Goal: Task Accomplishment & Management: Manage account settings

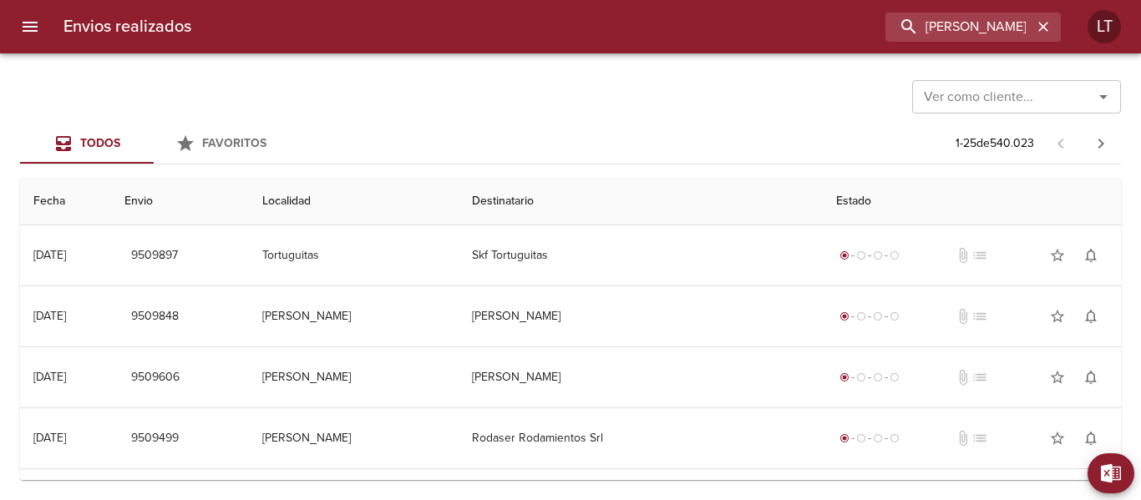
type input "Rojas Gonzalez Paula"
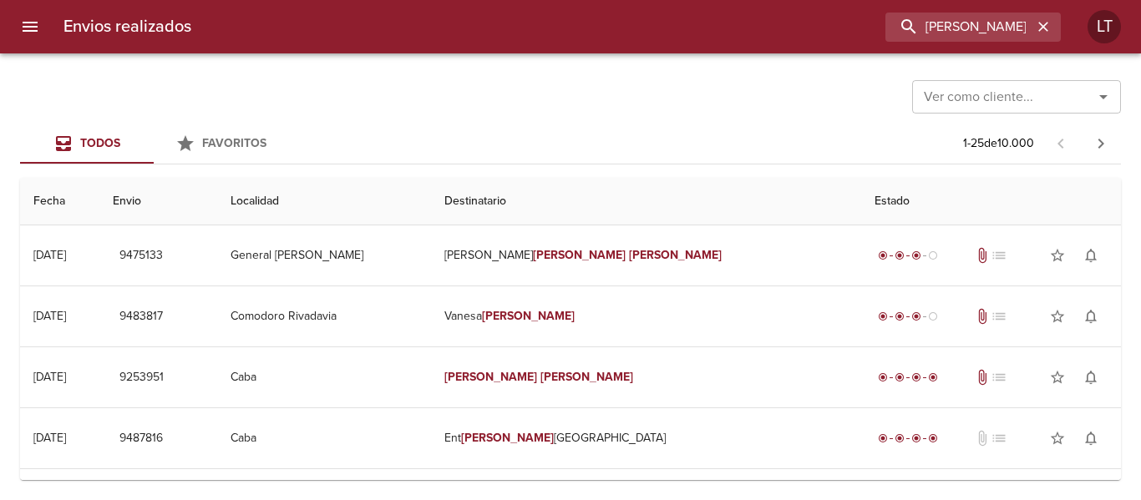
click at [15, 21] on div at bounding box center [8, 250] width 17 height 500
click at [23, 32] on icon "menu" at bounding box center [30, 27] width 15 height 10
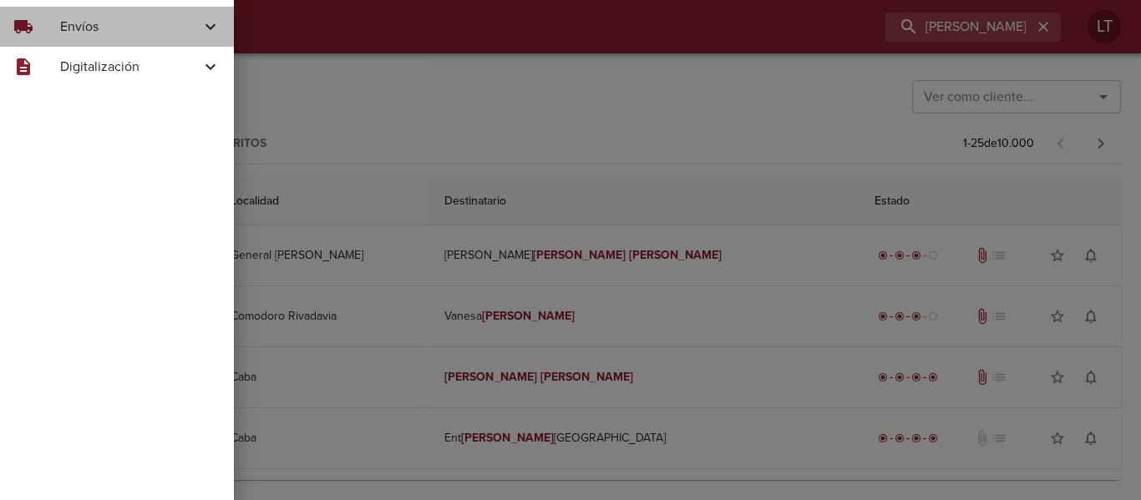
click at [92, 18] on div "local_shipping Envíos" at bounding box center [117, 27] width 234 height 40
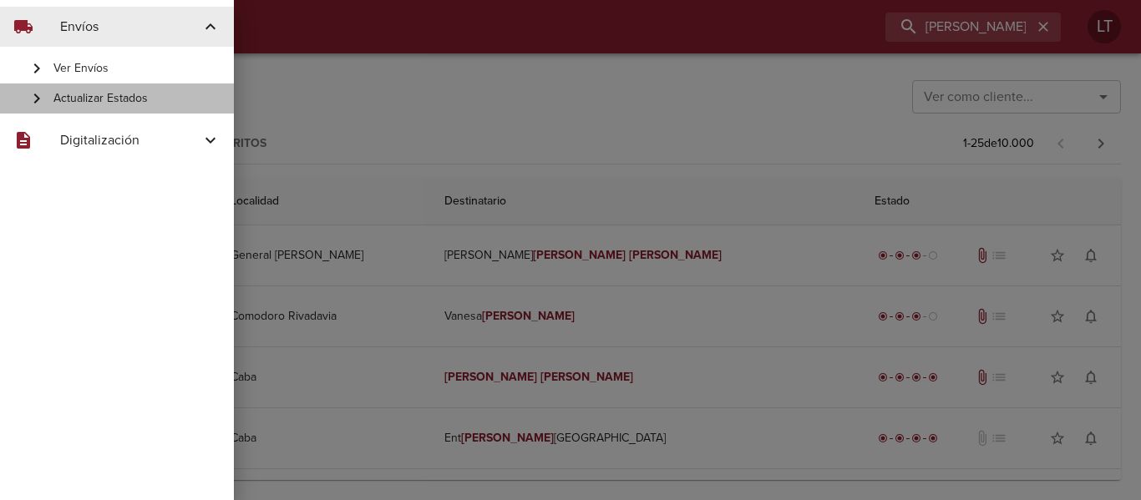
click at [109, 102] on span "Actualizar Estados" at bounding box center [136, 98] width 167 height 17
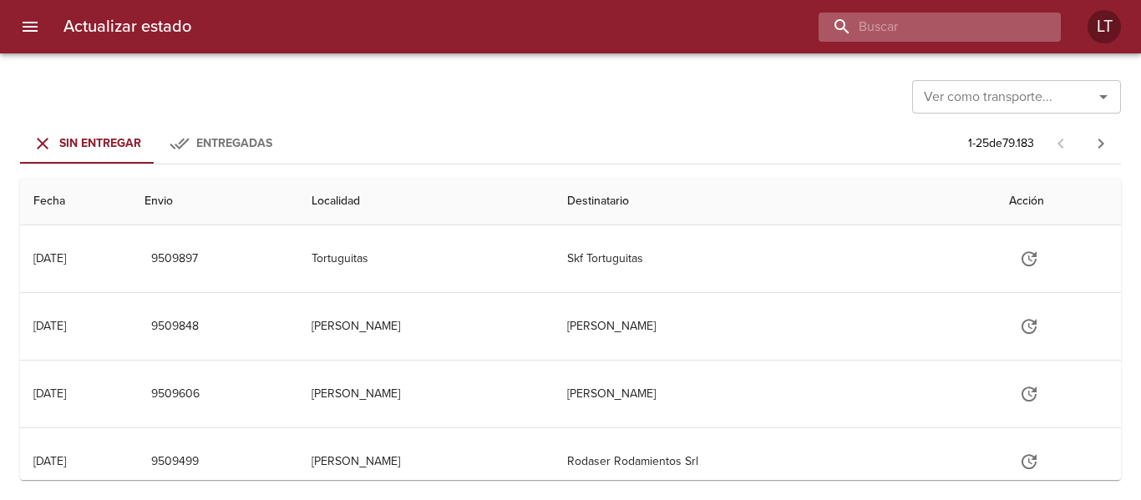
click at [989, 38] on input "buscar" at bounding box center [926, 27] width 214 height 29
type input "9473007"
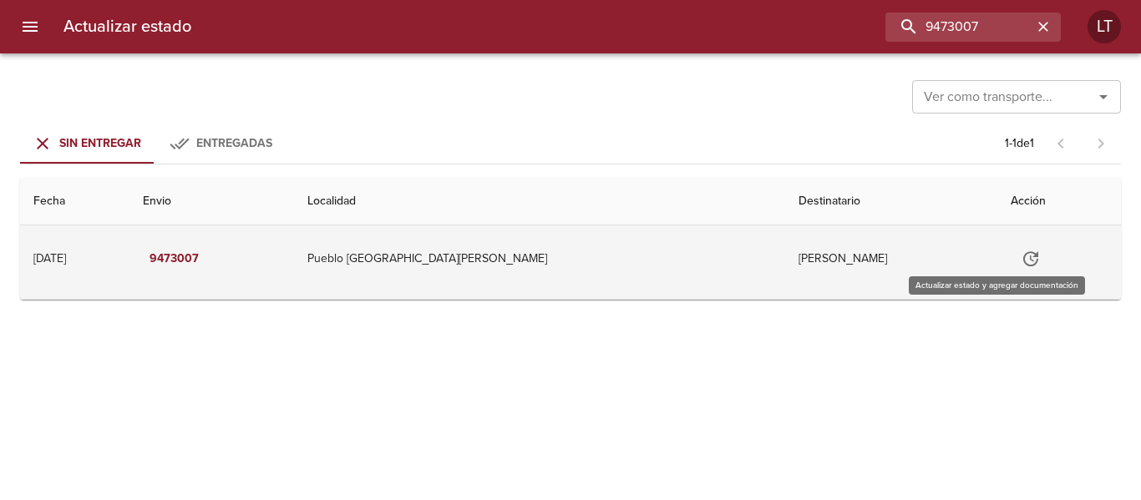
click at [1011, 260] on button "Tabla de envíos del cliente" at bounding box center [1031, 259] width 40 height 40
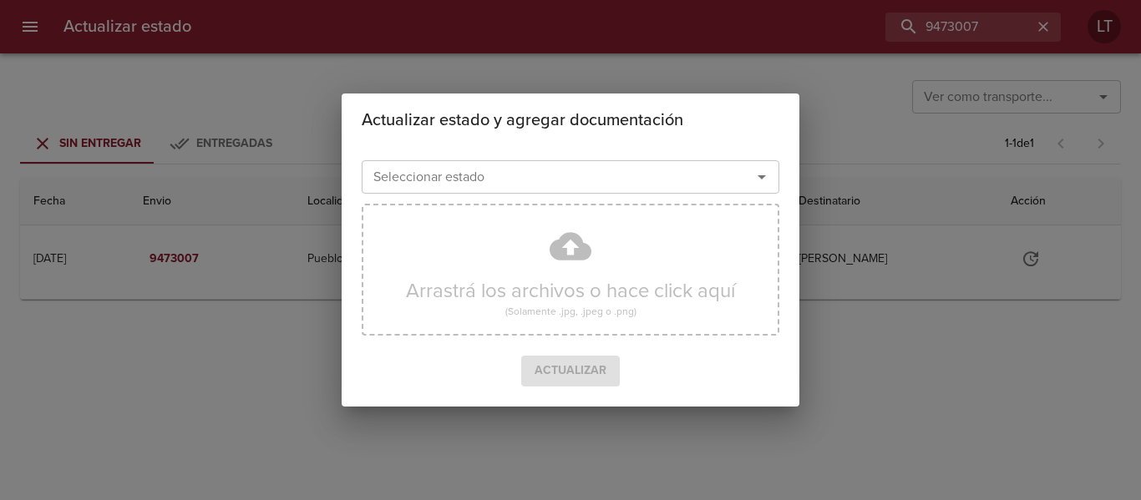
click at [611, 191] on div "Seleccionar estado" at bounding box center [571, 176] width 418 height 33
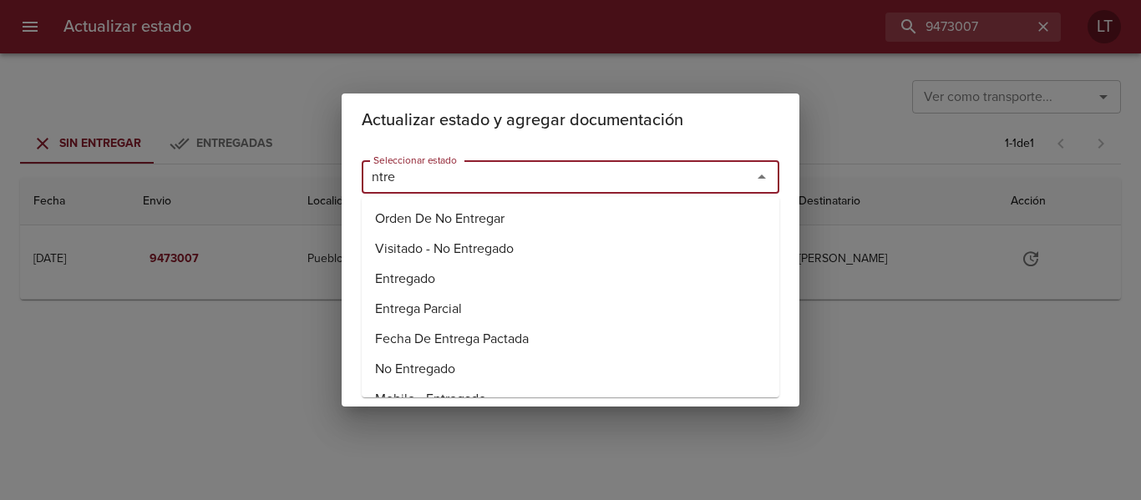
click at [419, 269] on li "Entregado" at bounding box center [571, 279] width 418 height 30
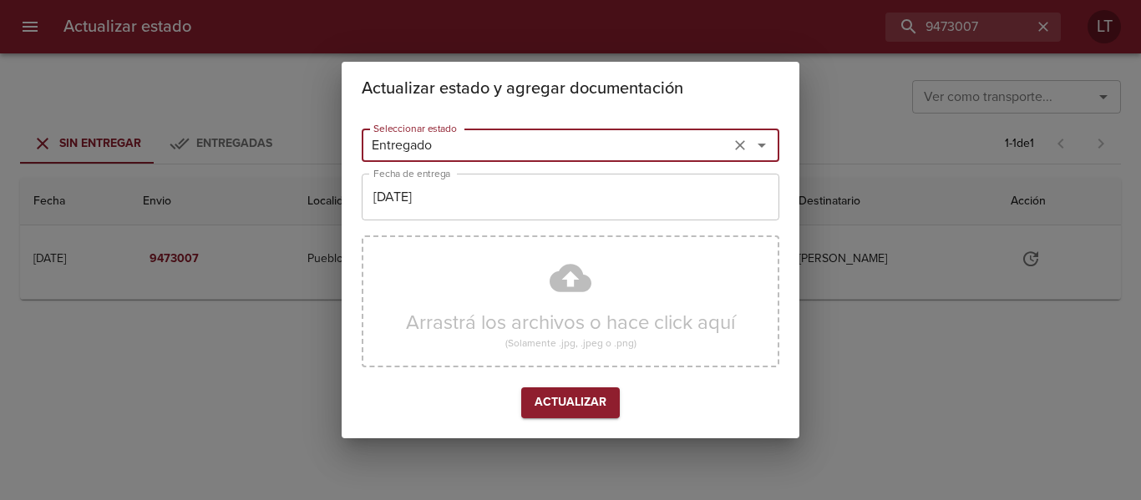
type input "Entregado"
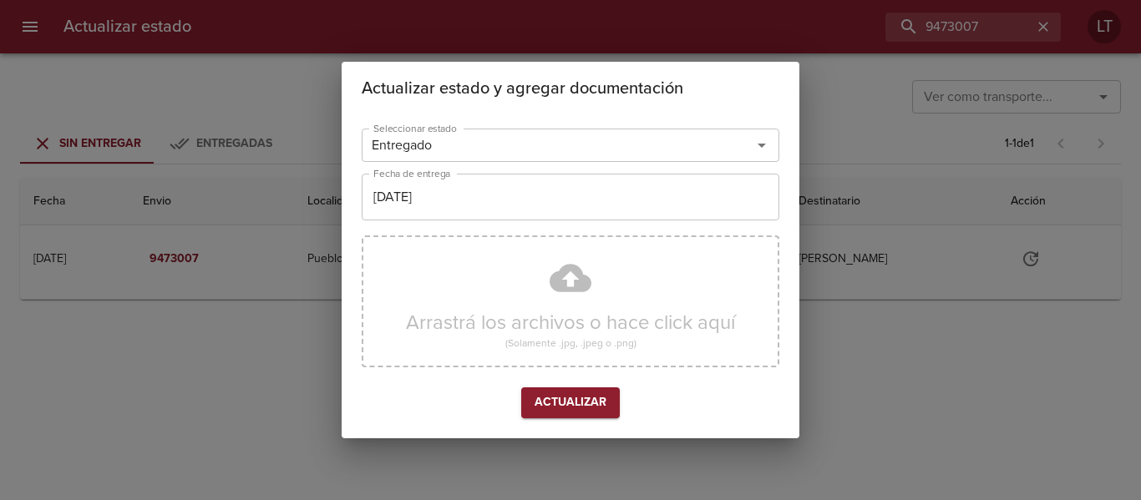
click at [970, 25] on div "Actualizar estado y agregar documentación Seleccionar estado Entregado Seleccio…" at bounding box center [570, 250] width 1141 height 500
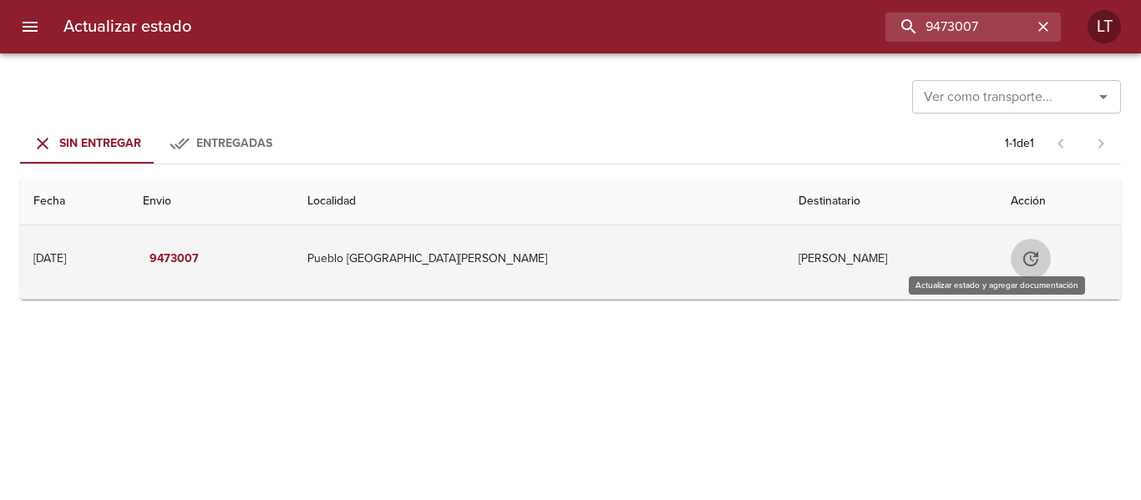
click at [1011, 252] on button "Tabla de envíos del cliente" at bounding box center [1031, 259] width 40 height 40
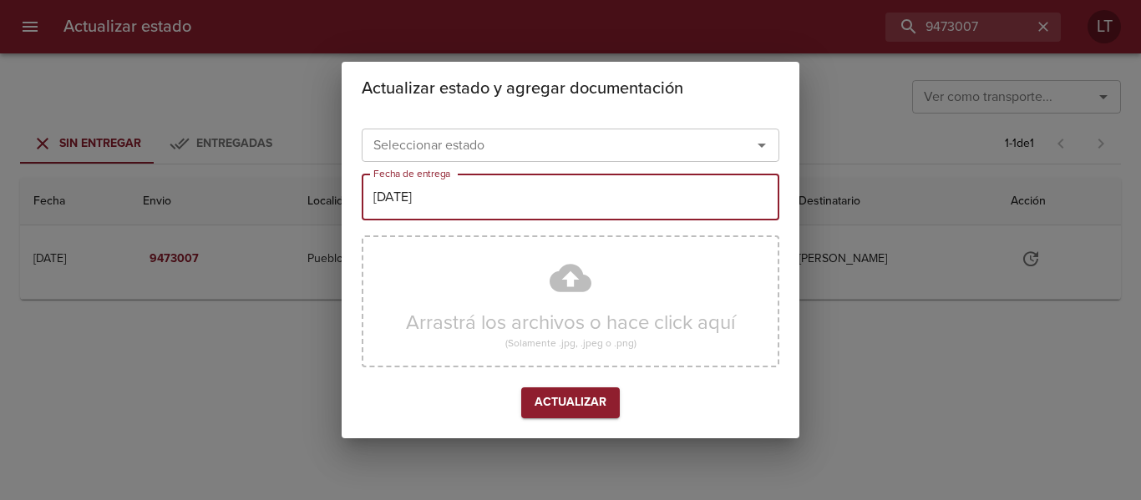
click at [601, 192] on input "[DATE]" at bounding box center [571, 197] width 418 height 47
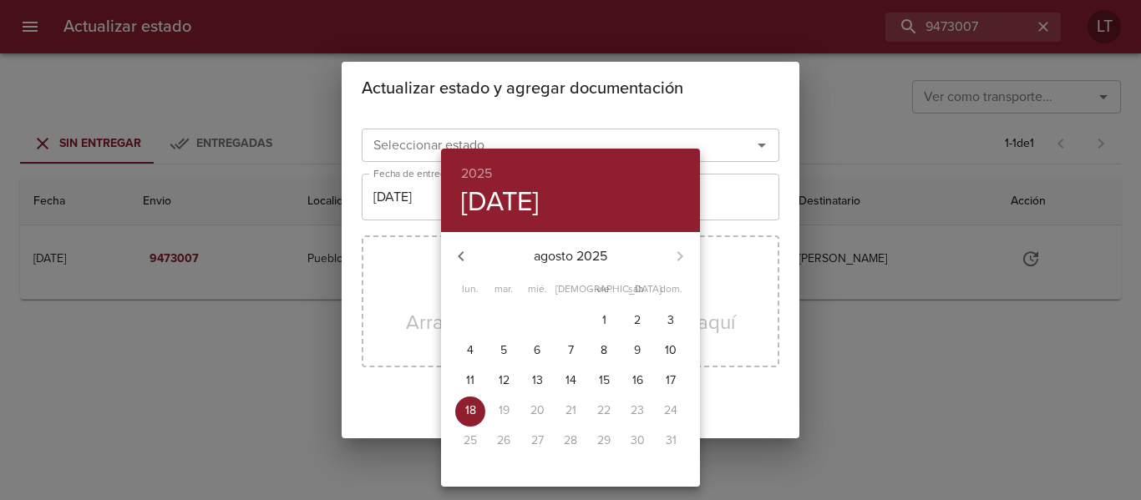
click at [512, 140] on div at bounding box center [570, 250] width 1141 height 500
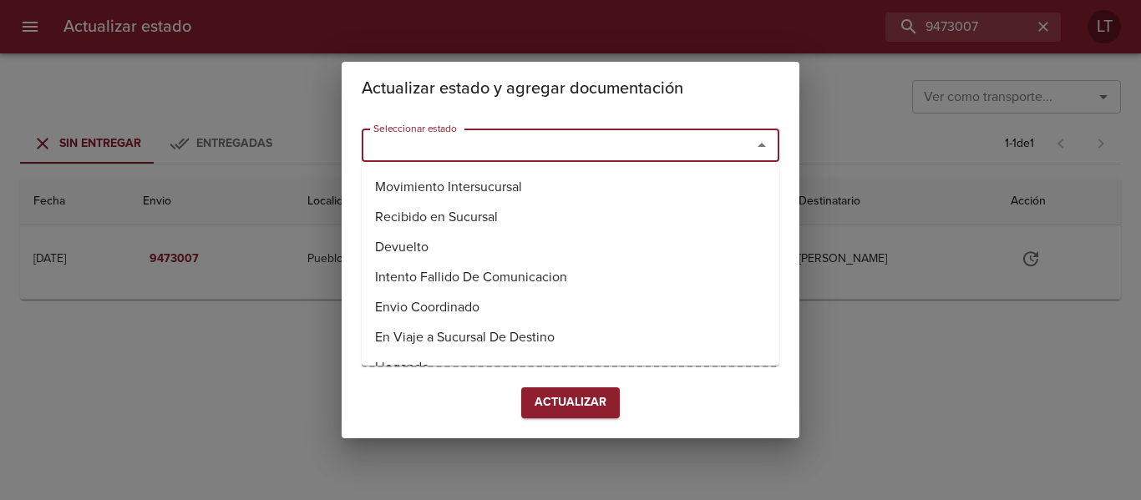
click at [491, 137] on input "Seleccionar estado" at bounding box center [546, 145] width 358 height 23
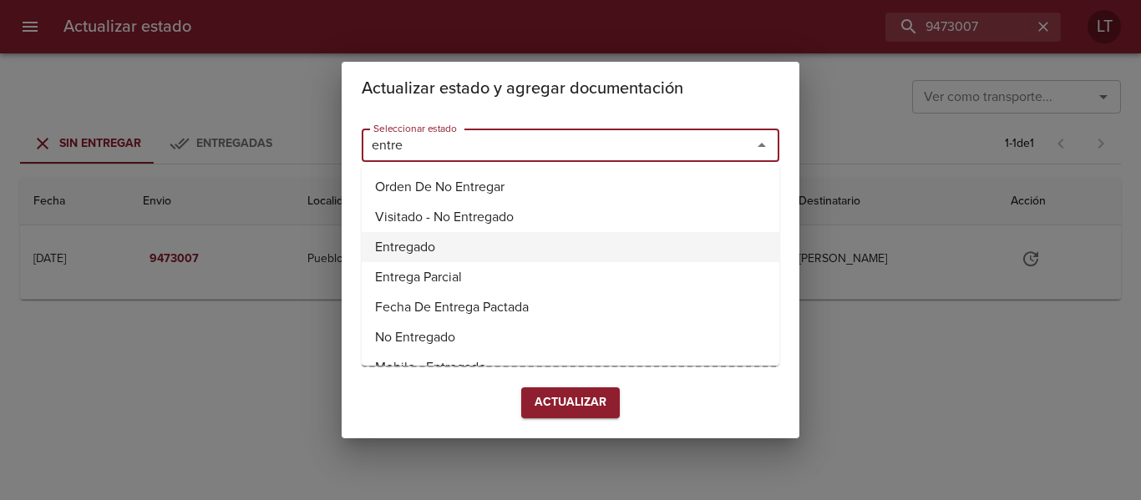
click at [417, 251] on li "Entregado" at bounding box center [571, 247] width 418 height 30
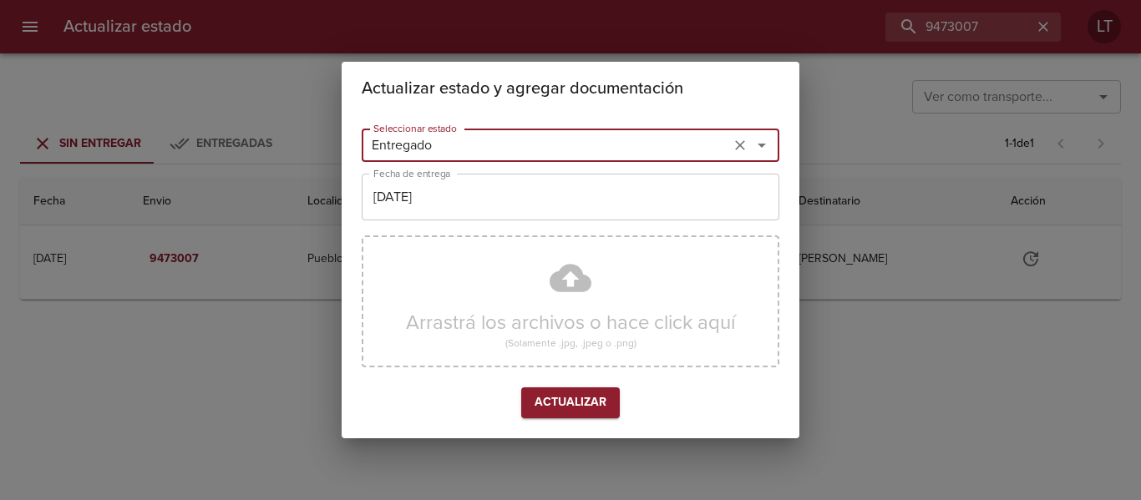
type input "Entregado"
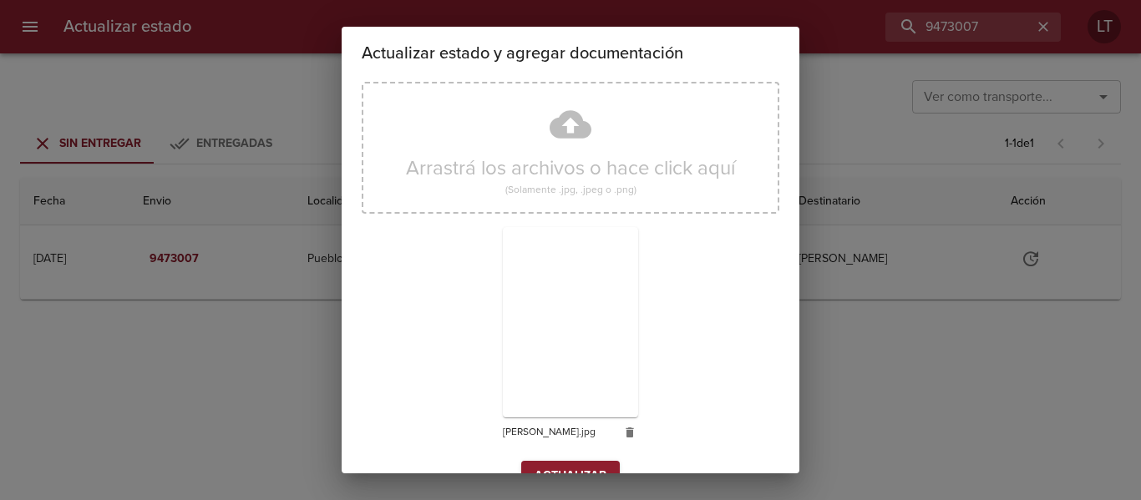
scroll to position [156, 0]
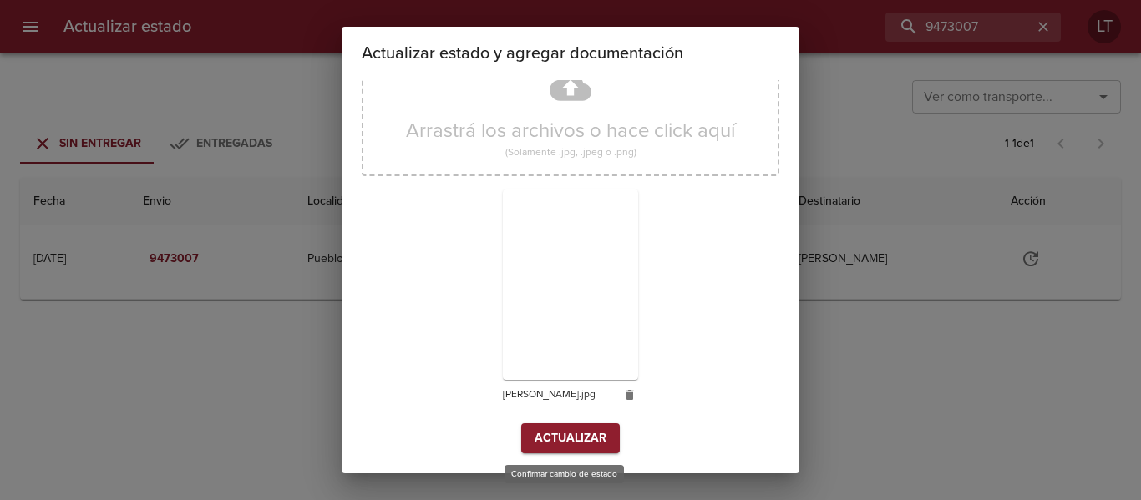
click at [583, 428] on span "Actualizar" at bounding box center [571, 438] width 72 height 21
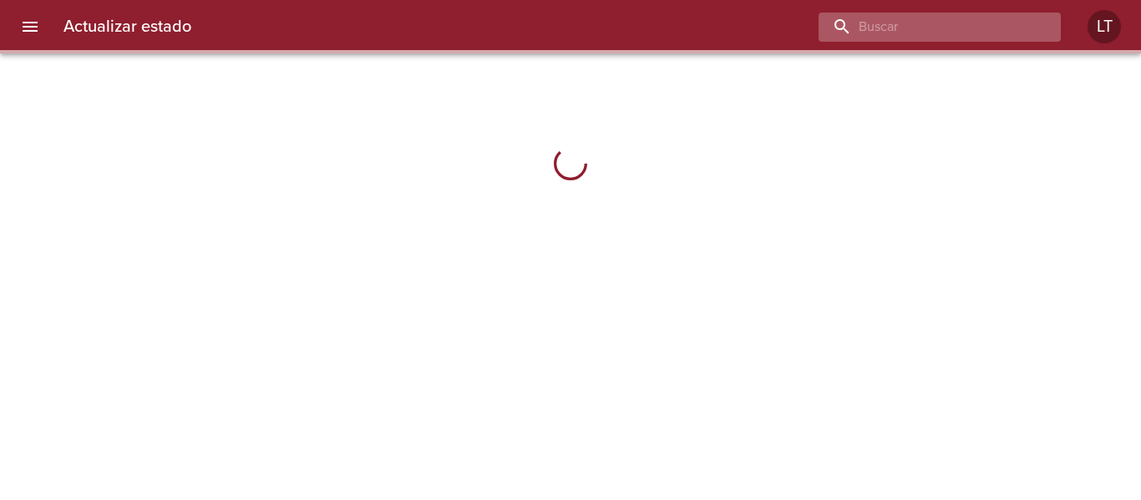
click at [930, 30] on input "buscar" at bounding box center [926, 27] width 214 height 29
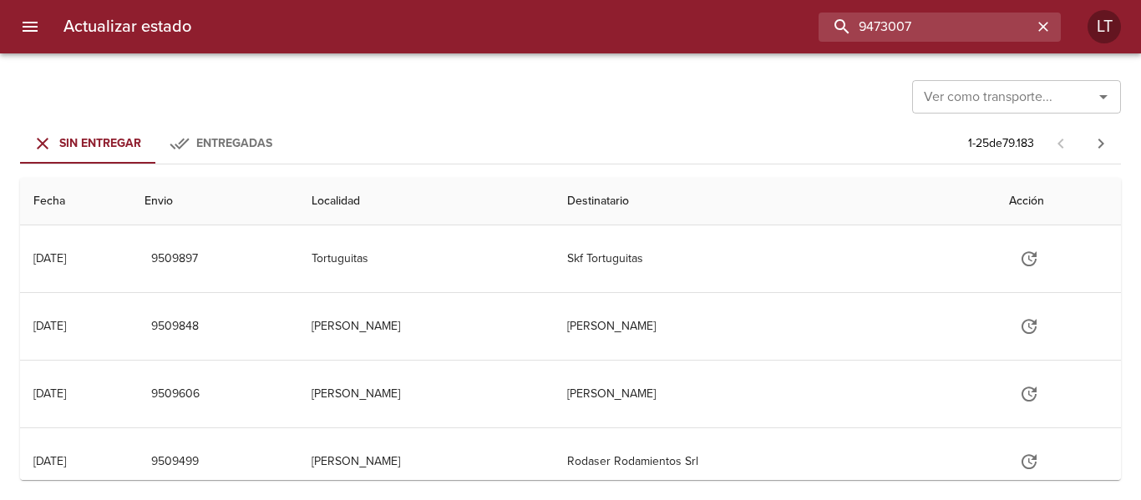
type input "9473007"
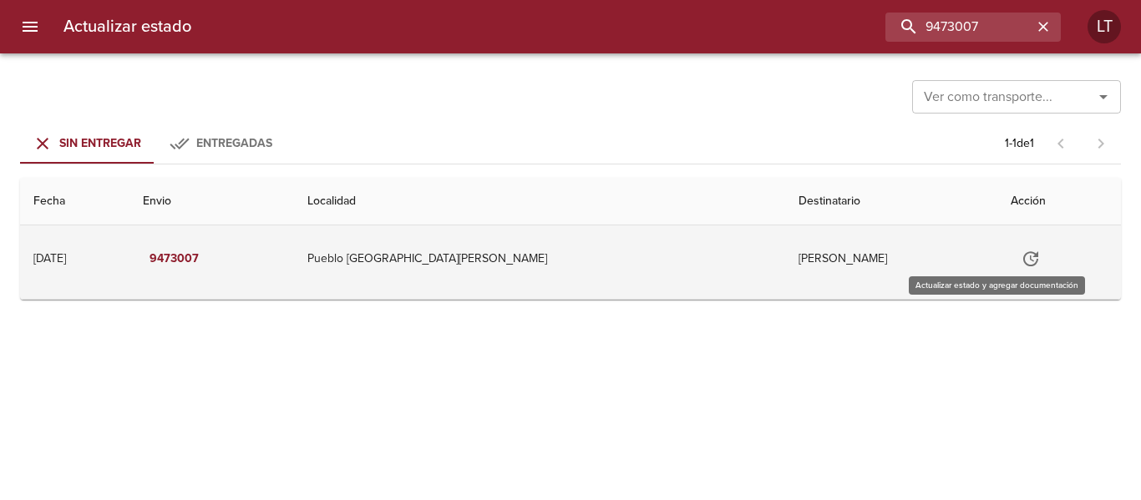
click at [1011, 245] on button "Tabla de envíos del cliente" at bounding box center [1031, 259] width 40 height 40
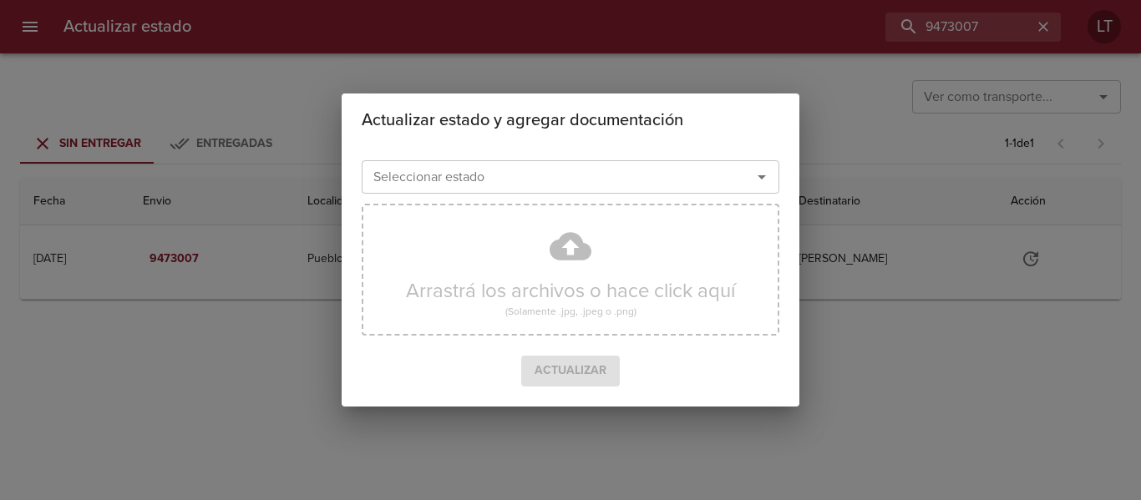
click at [602, 170] on input "Seleccionar estado" at bounding box center [546, 176] width 358 height 23
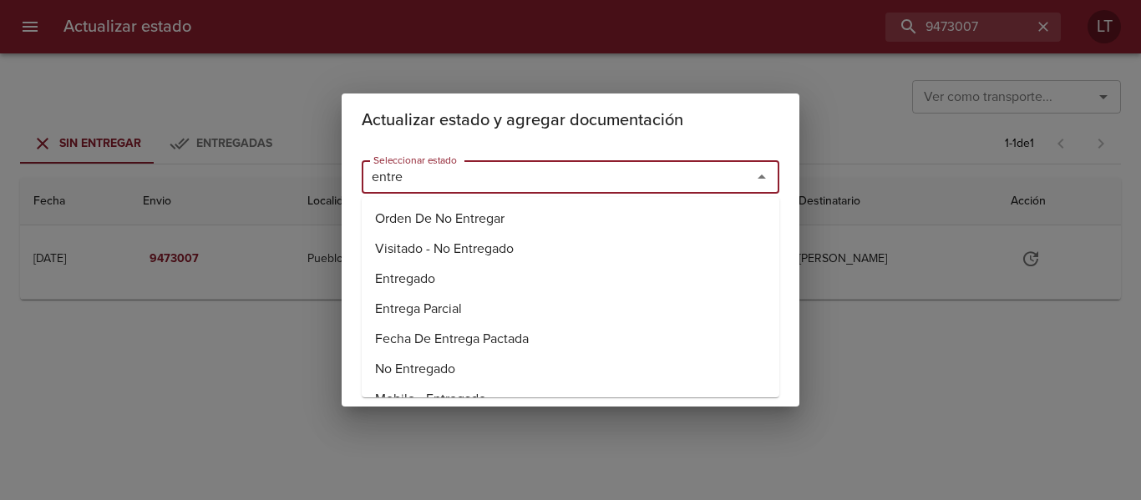
click at [431, 273] on li "Entregado" at bounding box center [571, 279] width 418 height 30
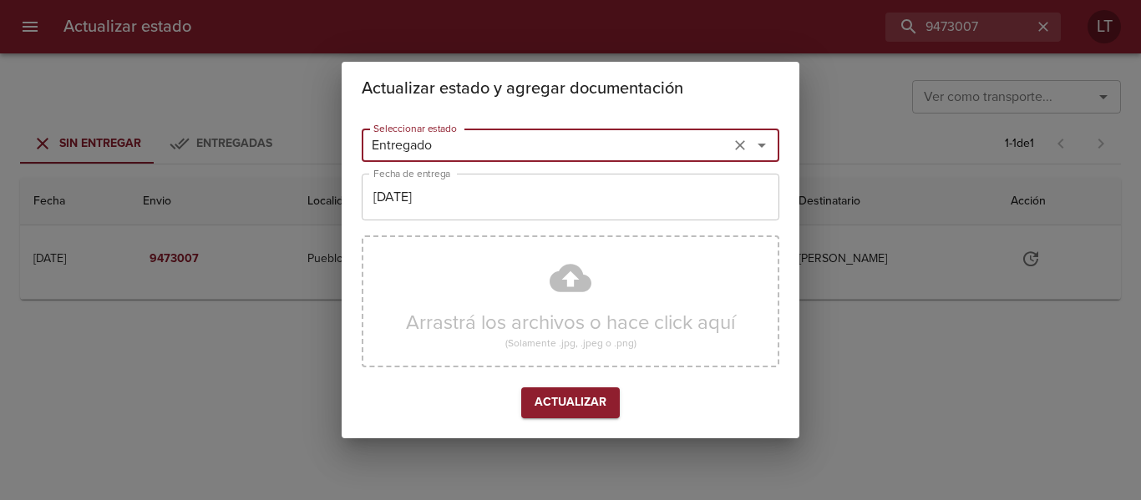
type input "Entregado"
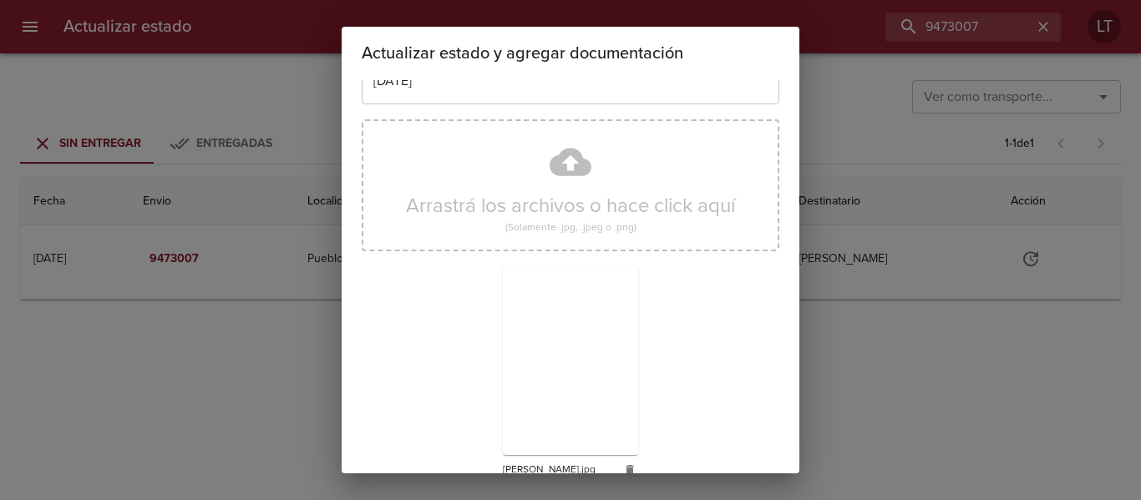
scroll to position [156, 0]
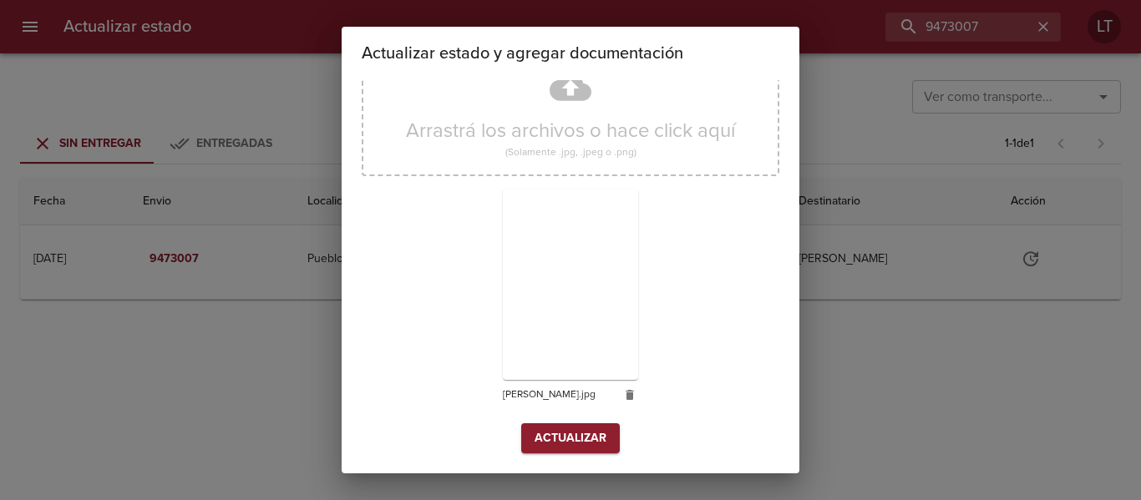
click at [560, 440] on span "Actualizar" at bounding box center [571, 438] width 72 height 21
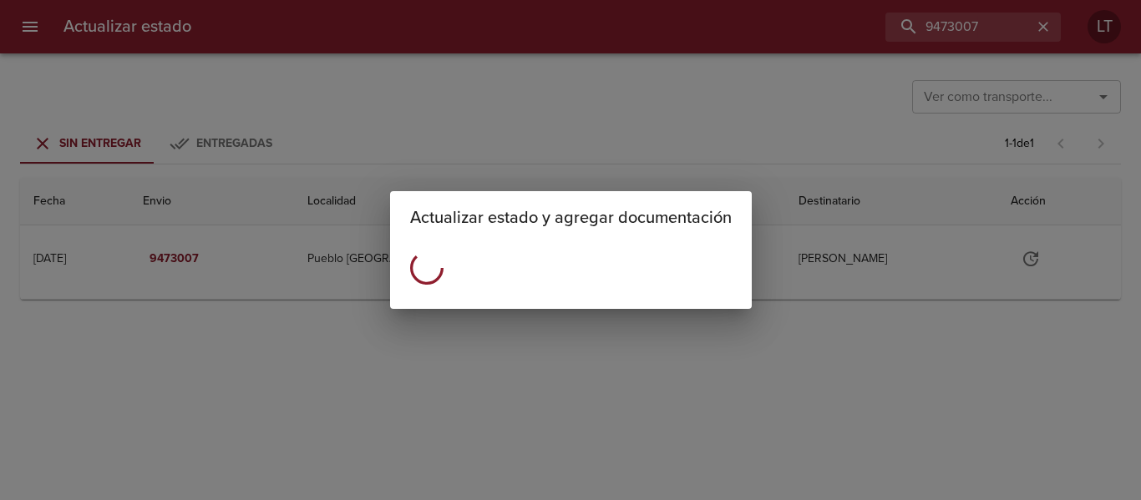
scroll to position [0, 0]
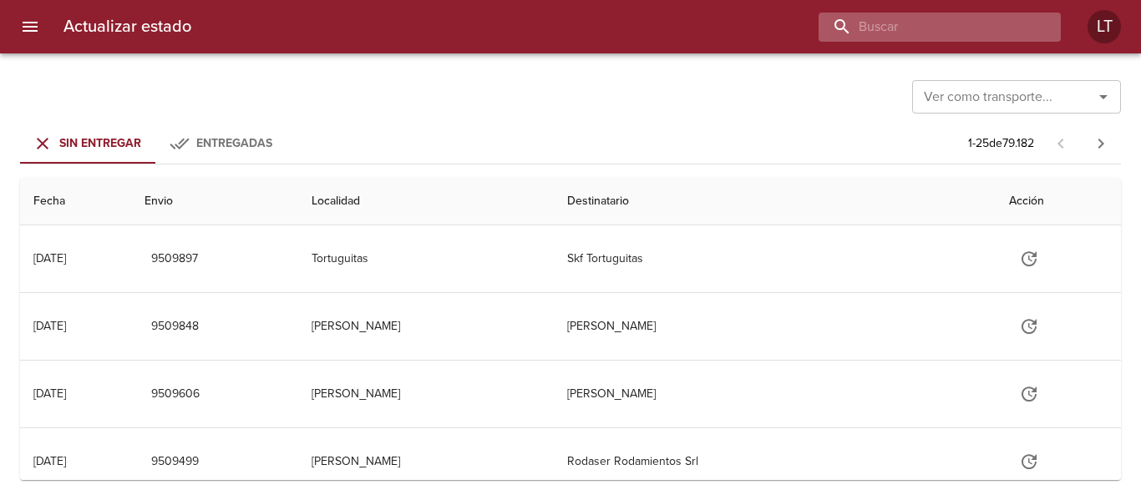
click at [991, 25] on input "buscar" at bounding box center [926, 27] width 214 height 29
type input "9469741"
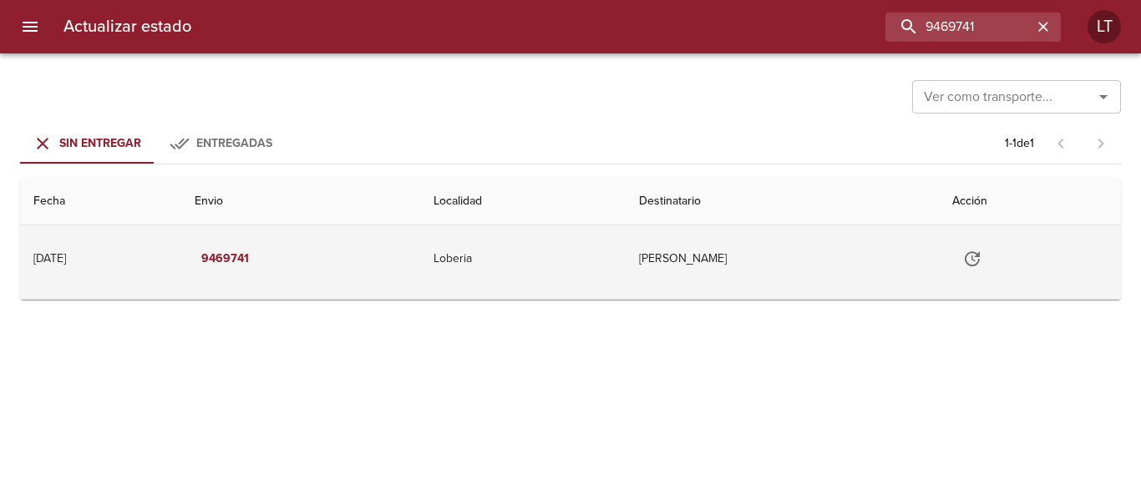
click at [982, 254] on icon "Tabla de envíos del cliente" at bounding box center [972, 259] width 20 height 20
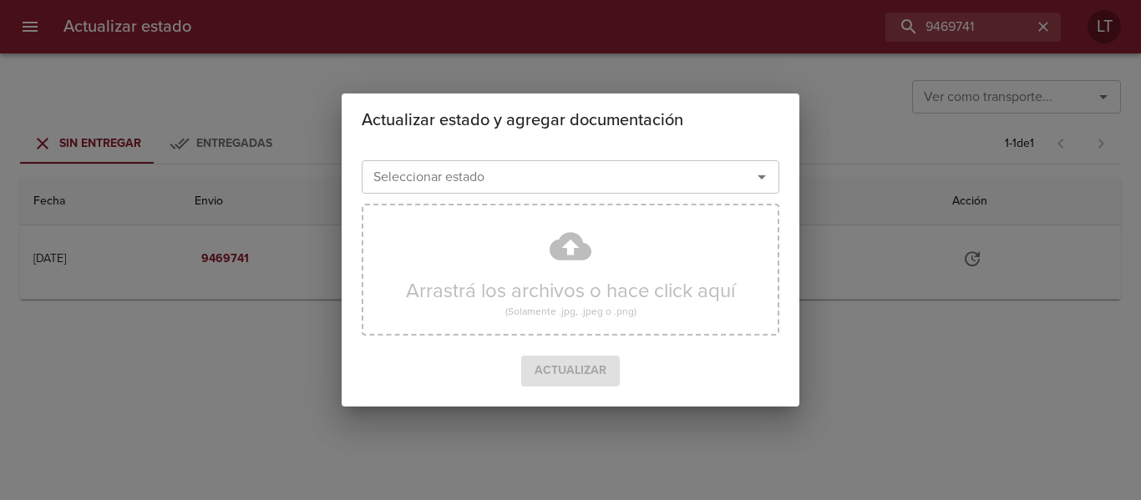
click at [676, 193] on div "Seleccionar estado" at bounding box center [571, 176] width 418 height 33
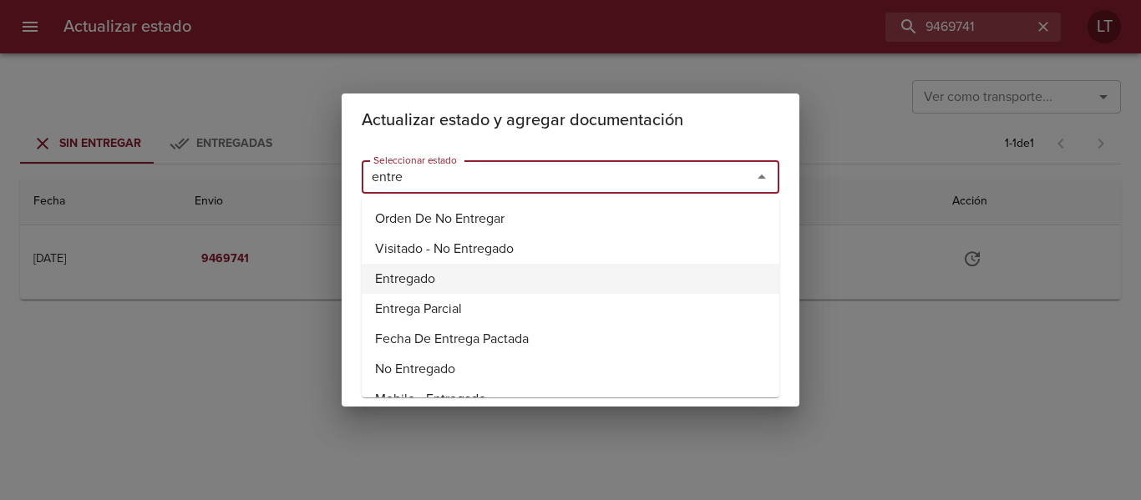
click at [400, 273] on li "Entregado" at bounding box center [571, 279] width 418 height 30
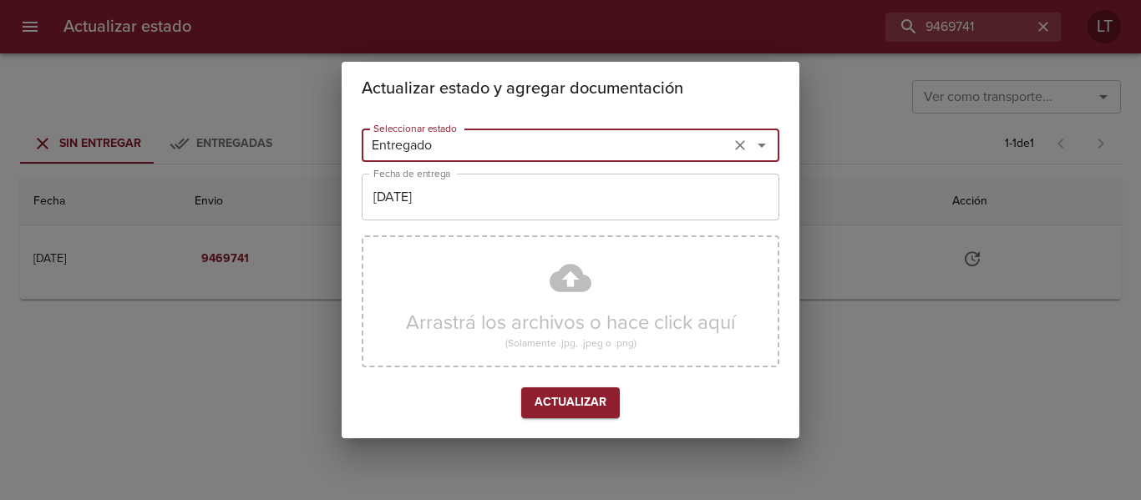
type input "Entregado"
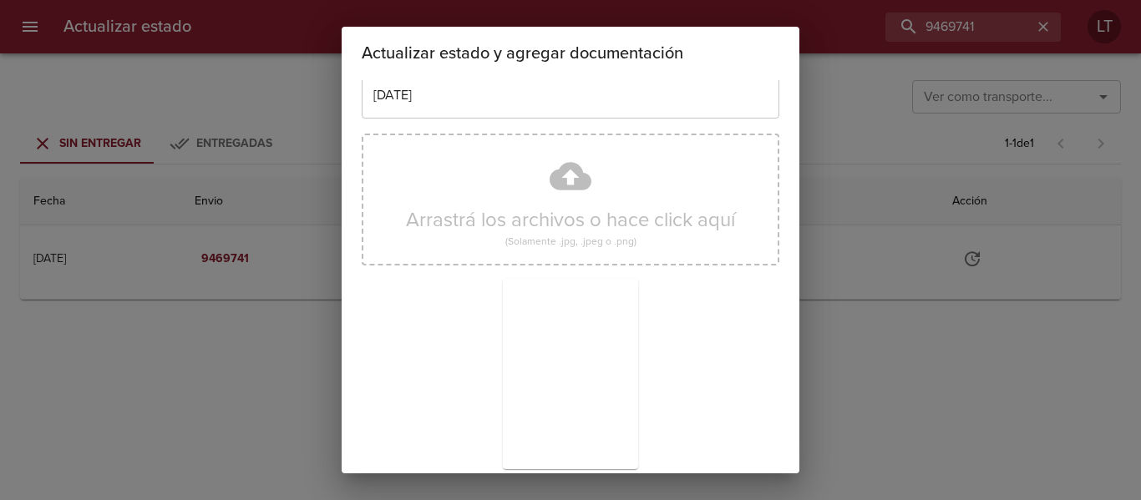
scroll to position [156, 0]
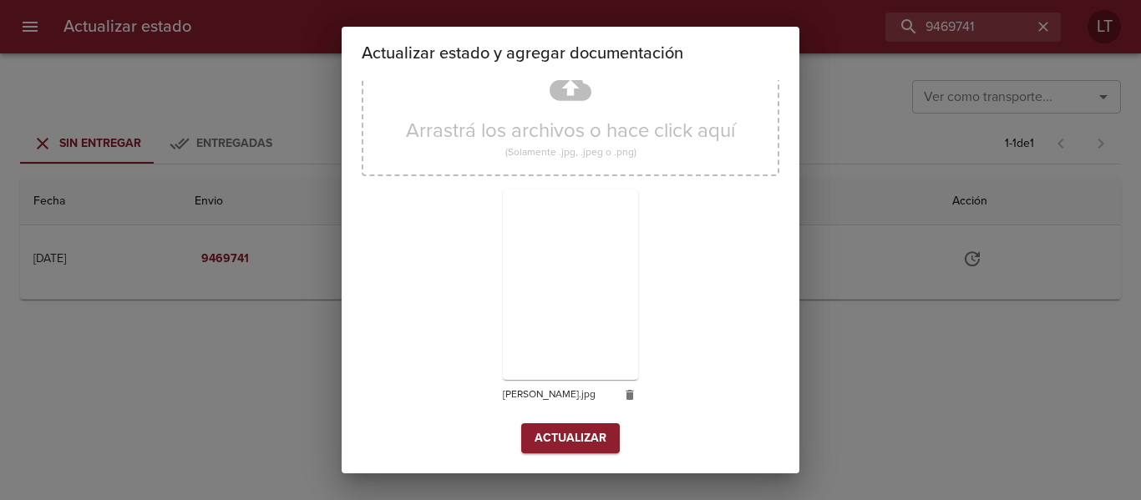
click at [590, 454] on div "Seleccionar estado Entregado Seleccionar estado Fecha de entrega 18/08/2025 Fec…" at bounding box center [571, 199] width 418 height 536
click at [584, 445] on span "Actualizar" at bounding box center [571, 438] width 72 height 21
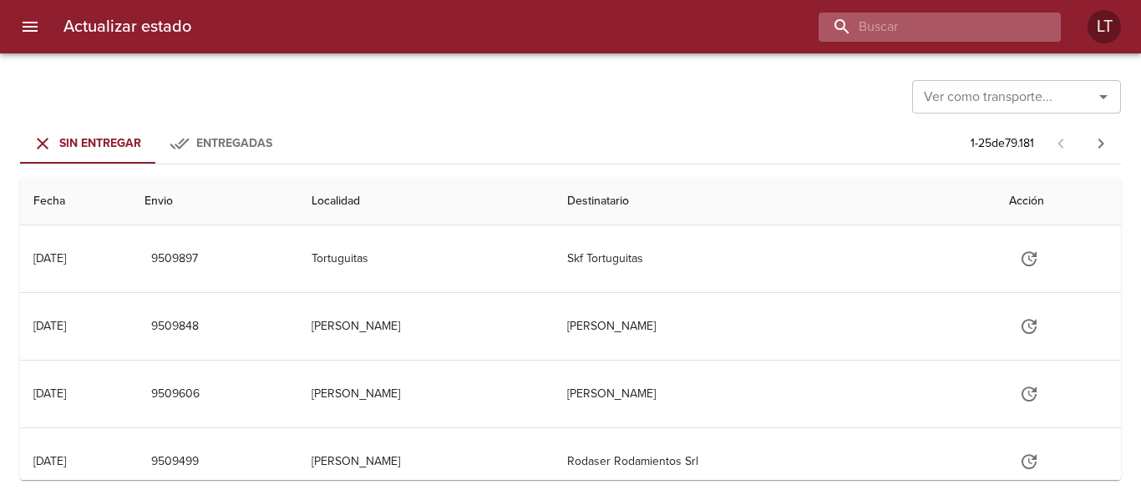
click at [932, 14] on input "buscar" at bounding box center [926, 27] width 214 height 29
type input "4"
type input "9474260"
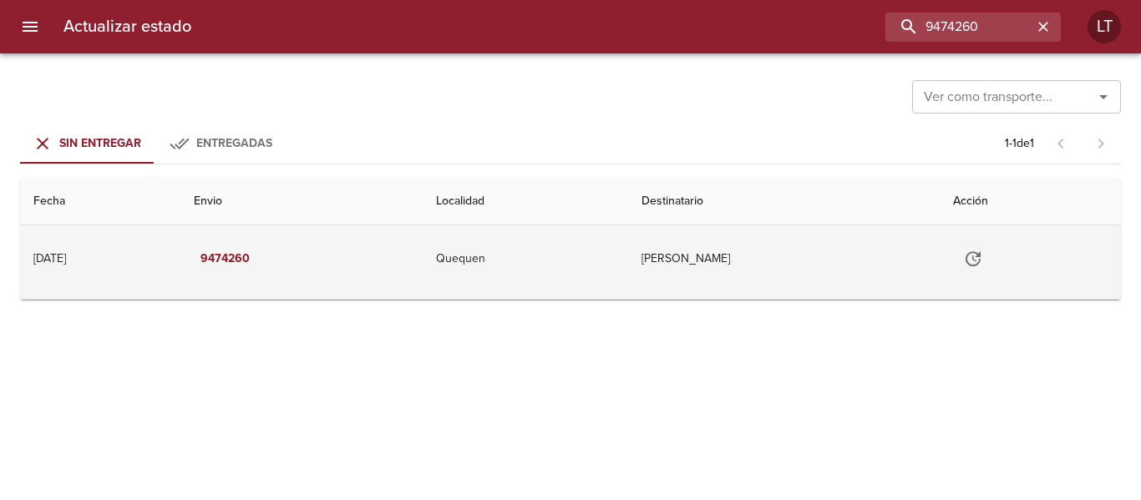
click at [983, 252] on icon "Tabla de envíos del cliente" at bounding box center [973, 259] width 20 height 20
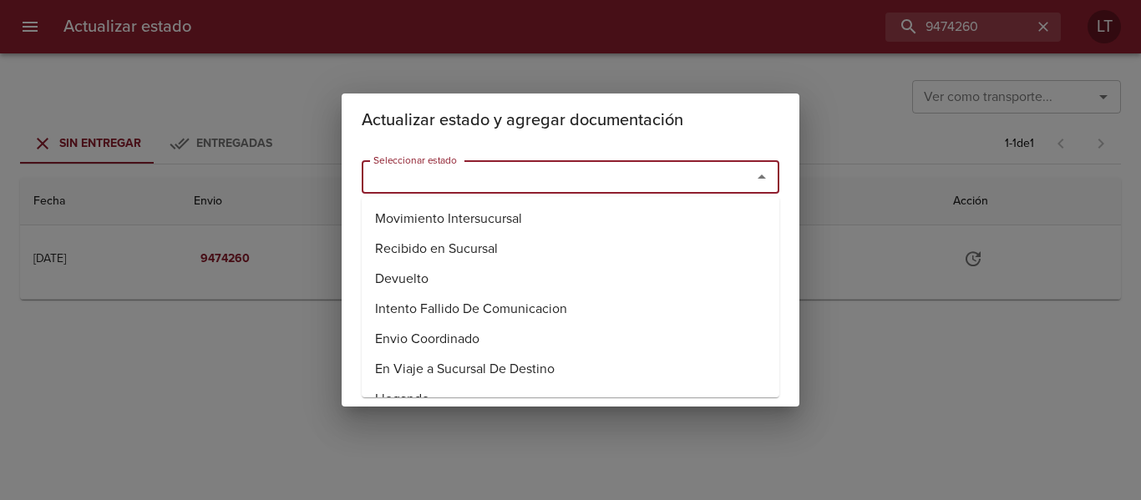
click at [657, 188] on input "Seleccionar estado" at bounding box center [546, 176] width 358 height 23
click at [488, 270] on li "Entregado" at bounding box center [571, 279] width 418 height 30
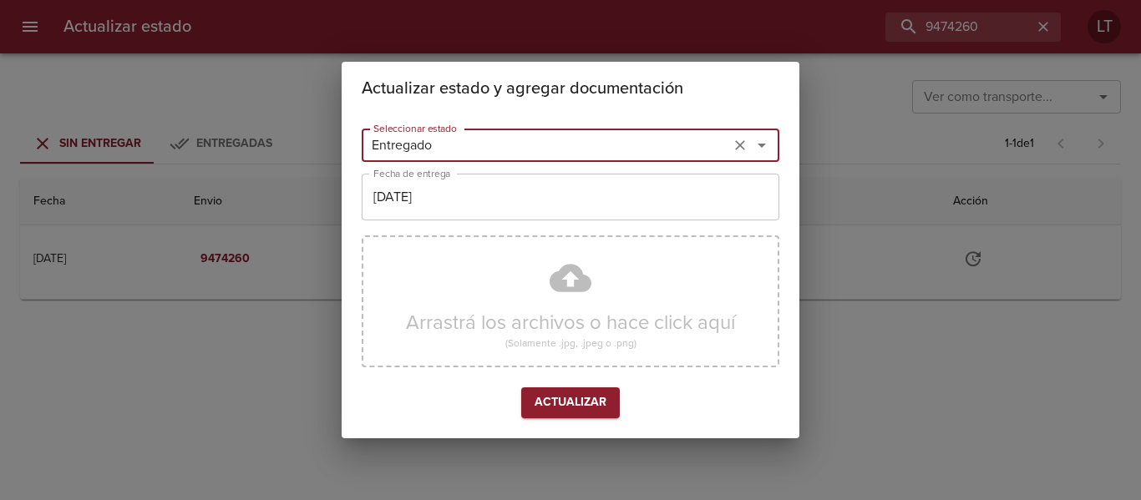
type input "Entregado"
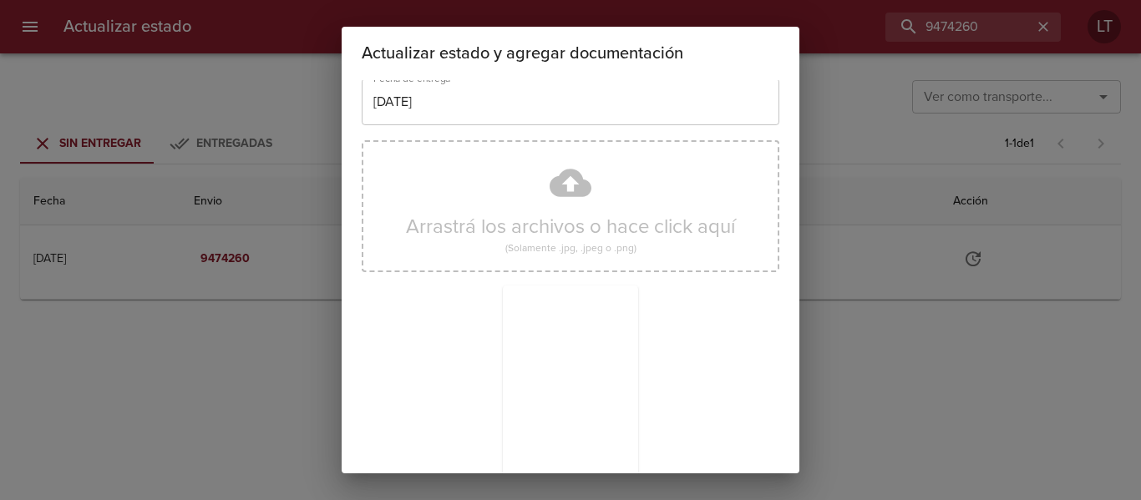
scroll to position [156, 0]
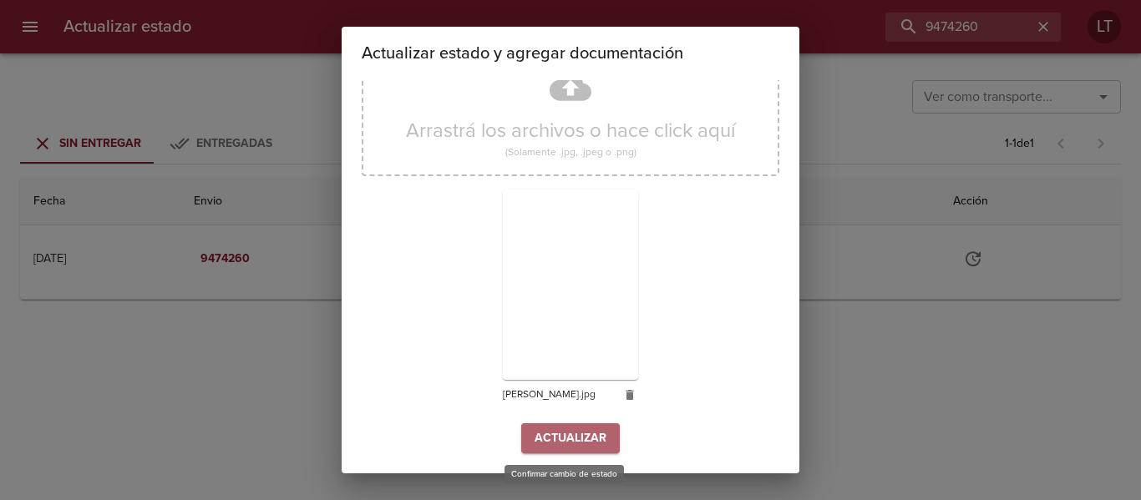
click at [590, 432] on span "Actualizar" at bounding box center [571, 438] width 72 height 21
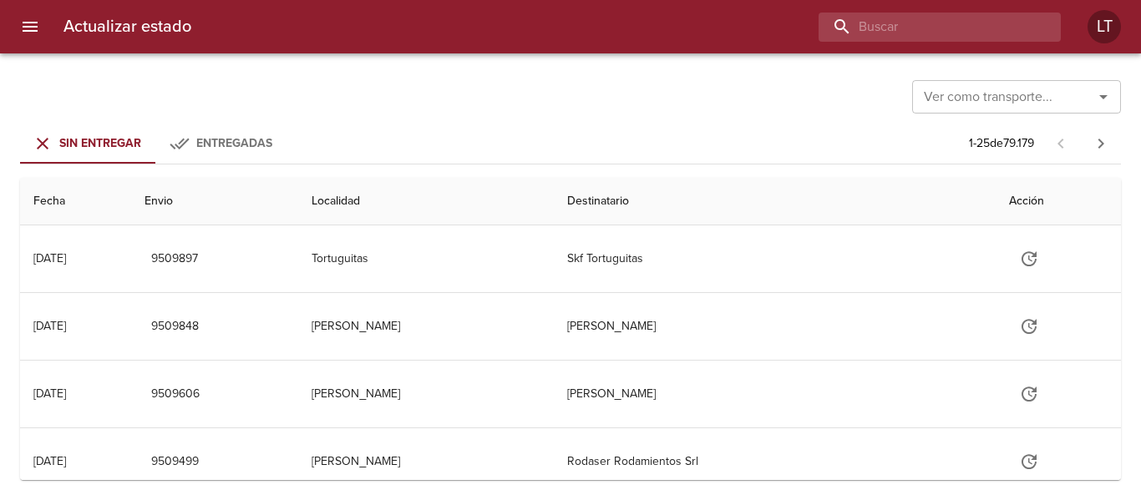
drag, startPoint x: 1024, startPoint y: 23, endPoint x: 1011, endPoint y: 42, distance: 22.7
click at [1023, 23] on input "buscar" at bounding box center [926, 27] width 214 height 29
type input "9476620"
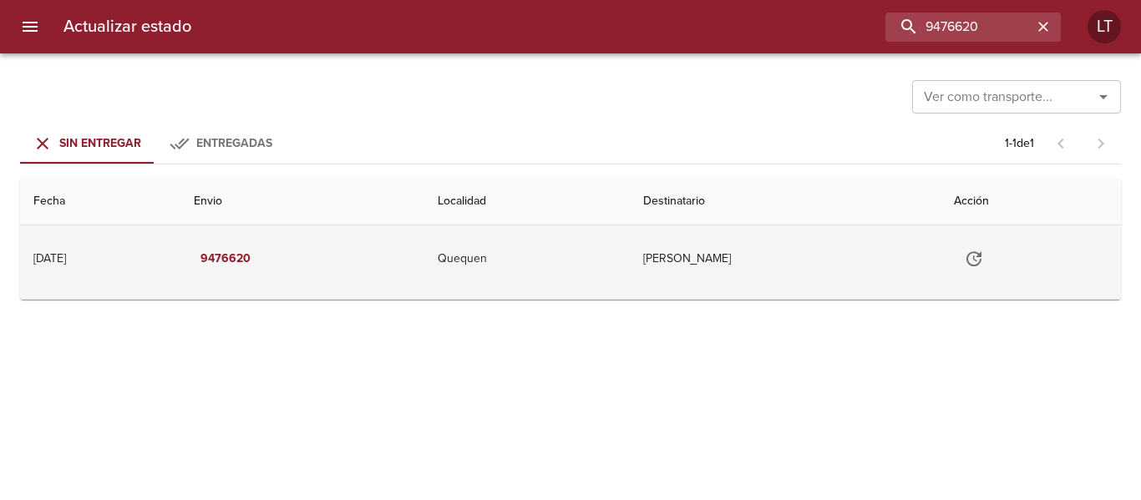
click at [984, 256] on icon "Tabla de envíos del cliente" at bounding box center [974, 259] width 20 height 20
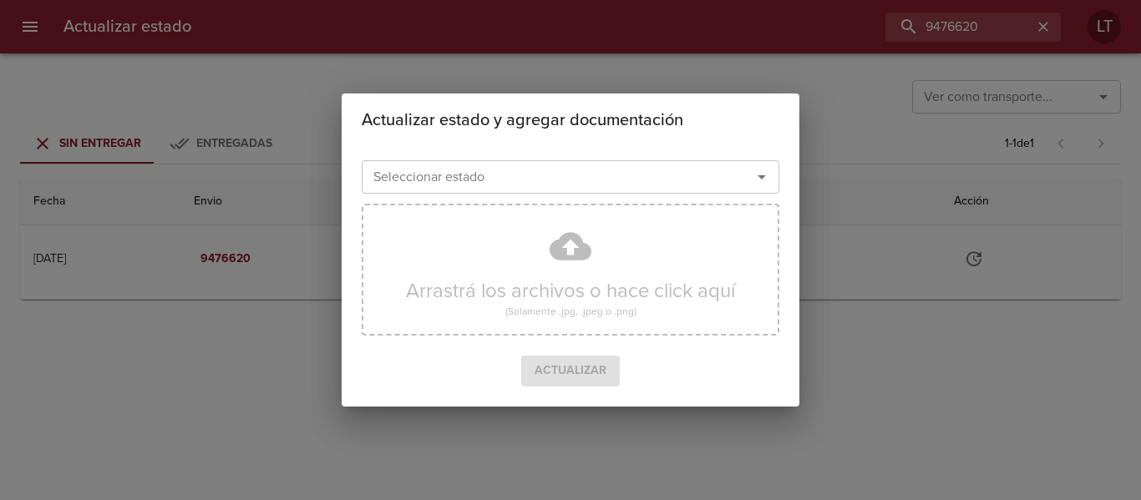
click at [626, 186] on input "Seleccionar estado" at bounding box center [546, 176] width 358 height 23
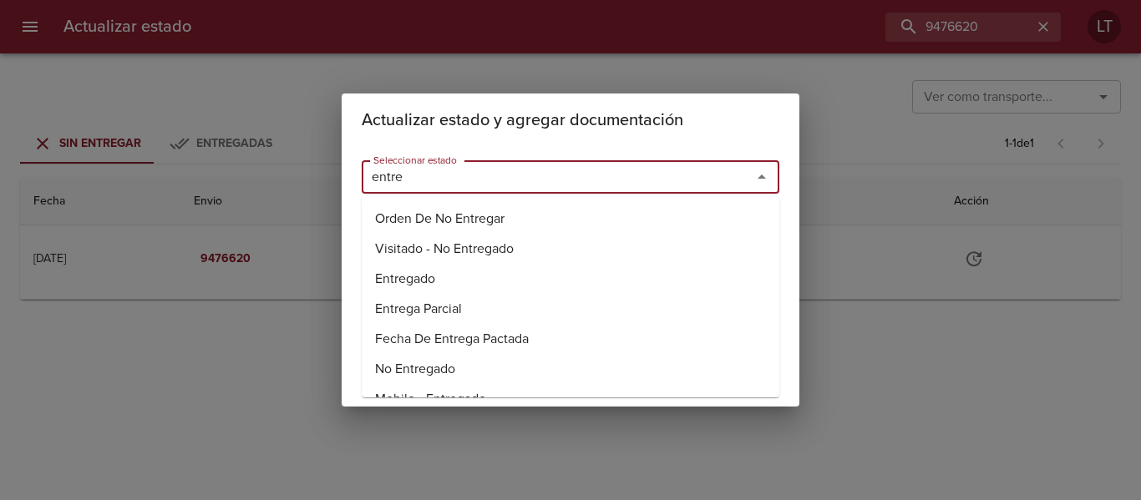
click at [450, 282] on li "Entregado" at bounding box center [571, 279] width 418 height 30
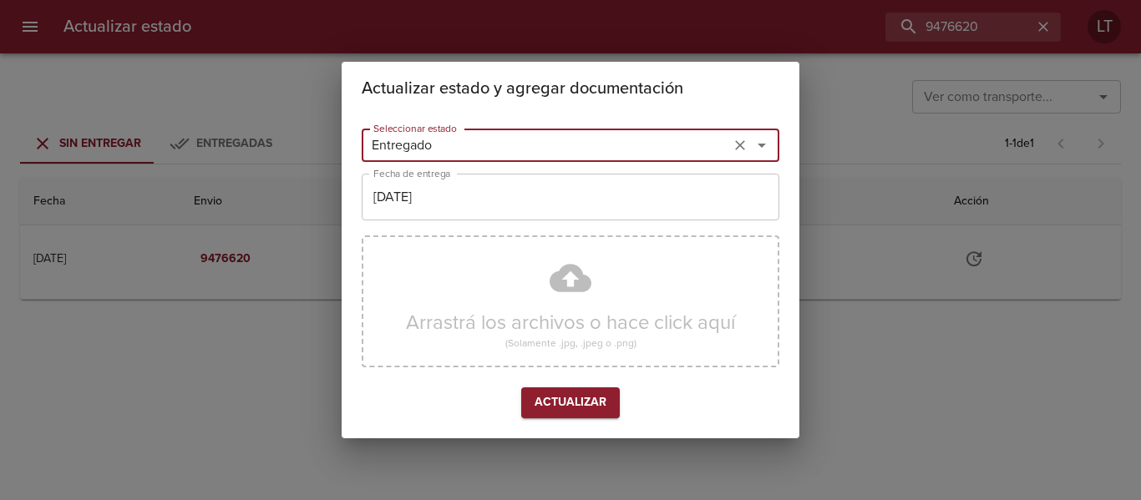
type input "Entregado"
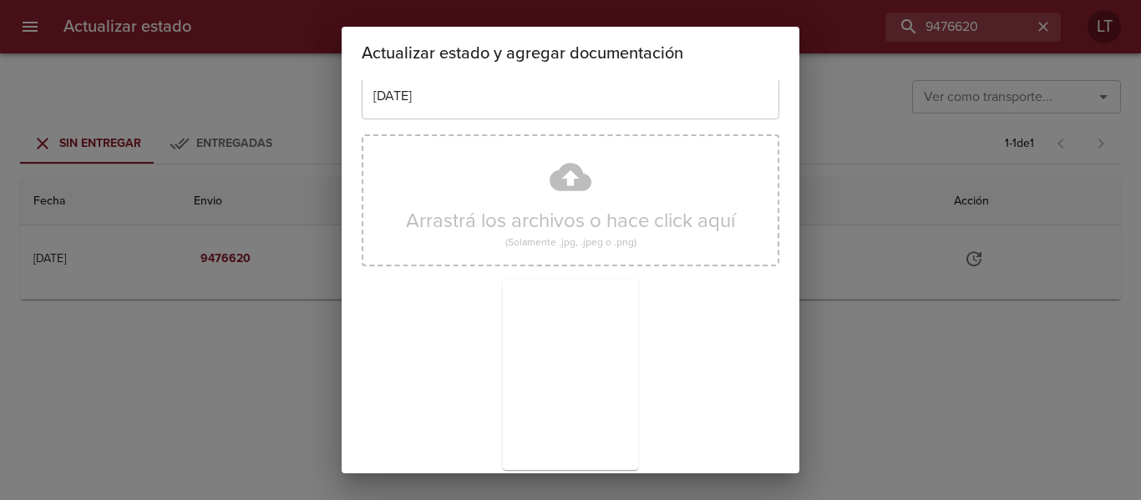
scroll to position [156, 0]
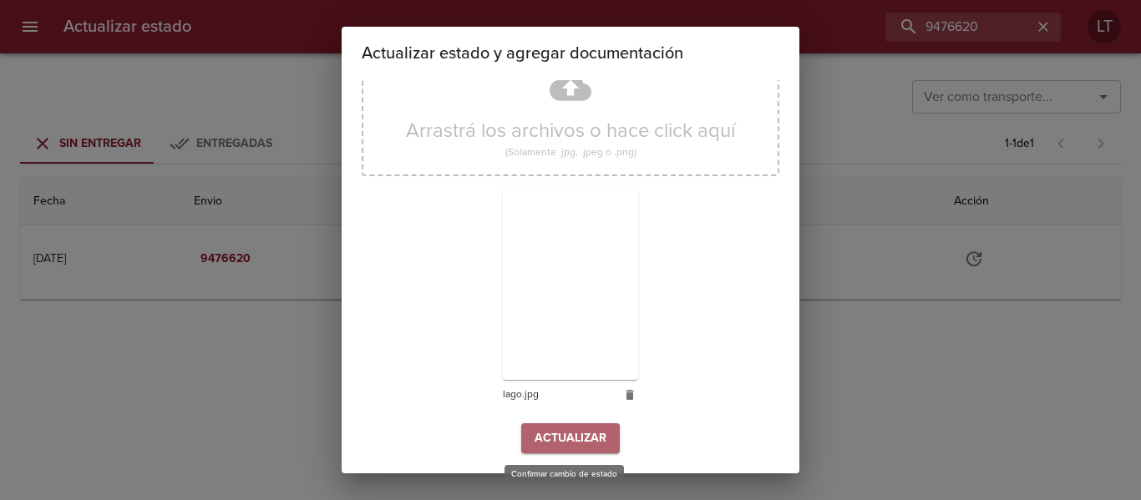
click at [572, 435] on span "Actualizar" at bounding box center [571, 438] width 72 height 21
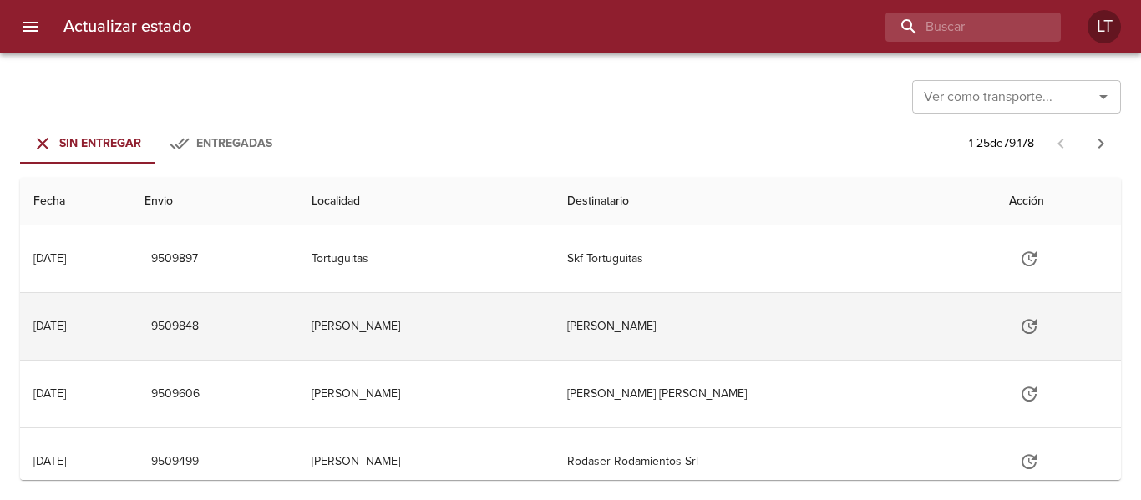
click at [521, 326] on td "[PERSON_NAME]" at bounding box center [425, 326] width 255 height 67
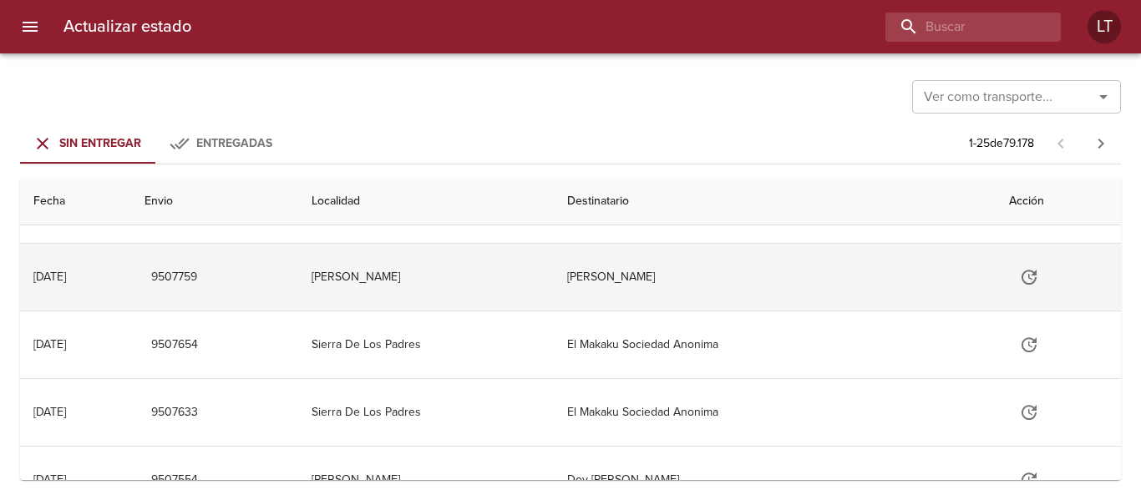
scroll to position [1691, 0]
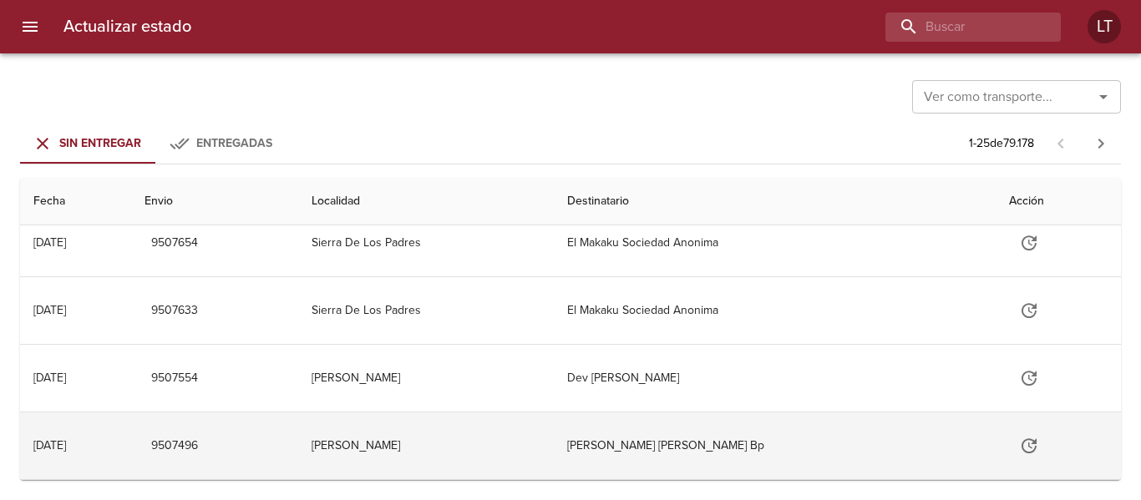
click at [553, 449] on td "[PERSON_NAME]" at bounding box center [425, 446] width 255 height 67
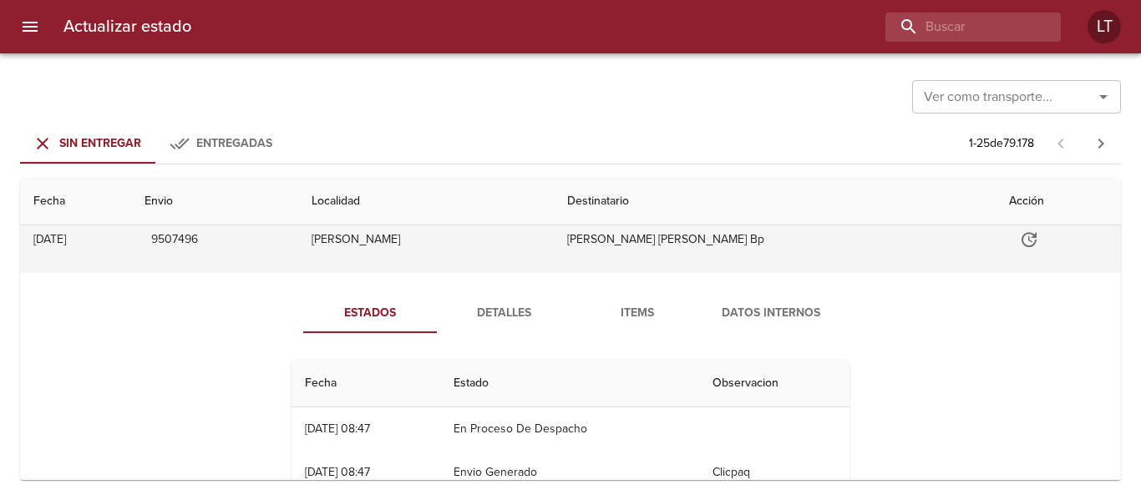
scroll to position [1929, 0]
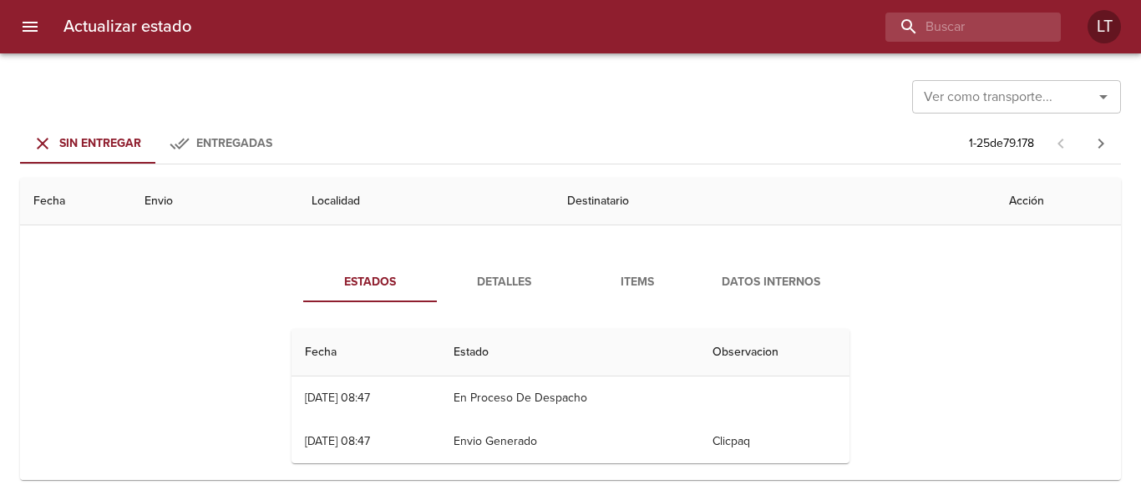
click at [1101, 151] on icon "button" at bounding box center [1101, 144] width 20 height 20
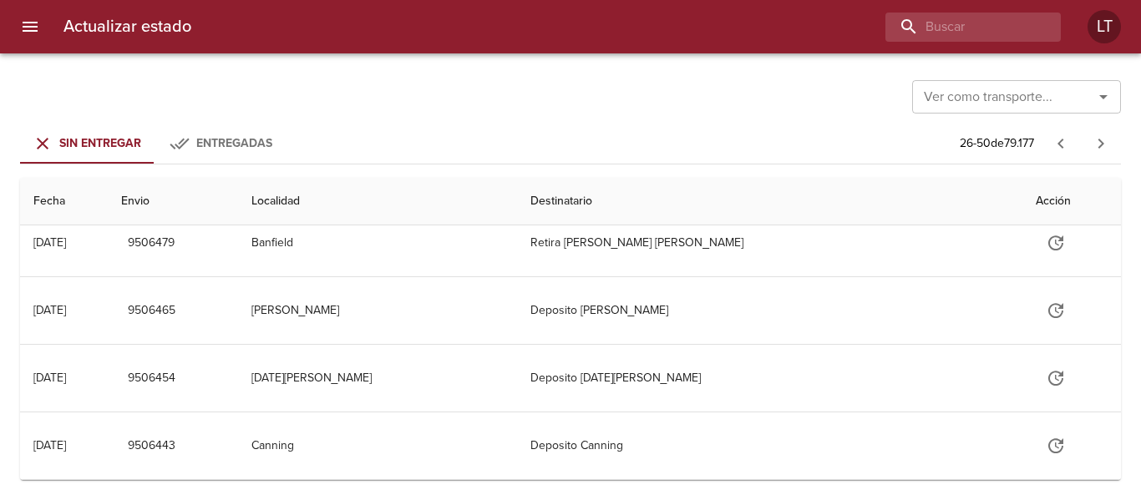
scroll to position [0, 0]
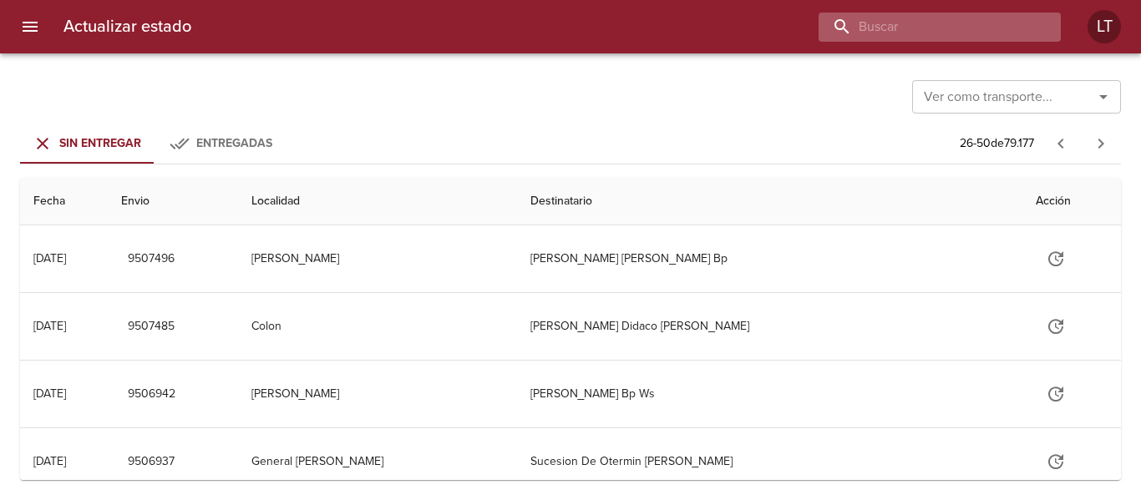
click at [925, 32] on input "buscar" at bounding box center [926, 27] width 214 height 29
paste input "[PERSON_NAME] [PERSON_NAME]"
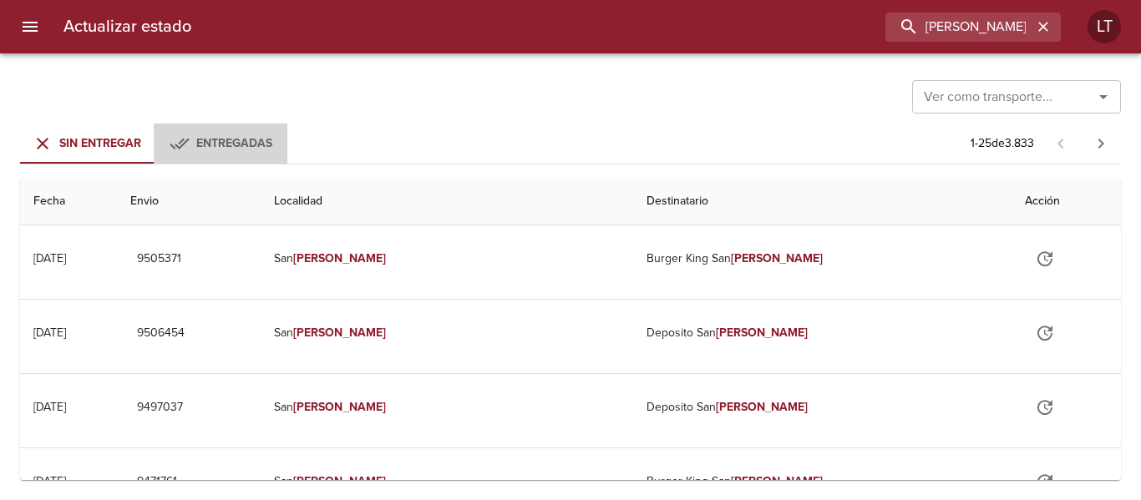
click at [278, 131] on button "Entregadas" at bounding box center [221, 144] width 134 height 40
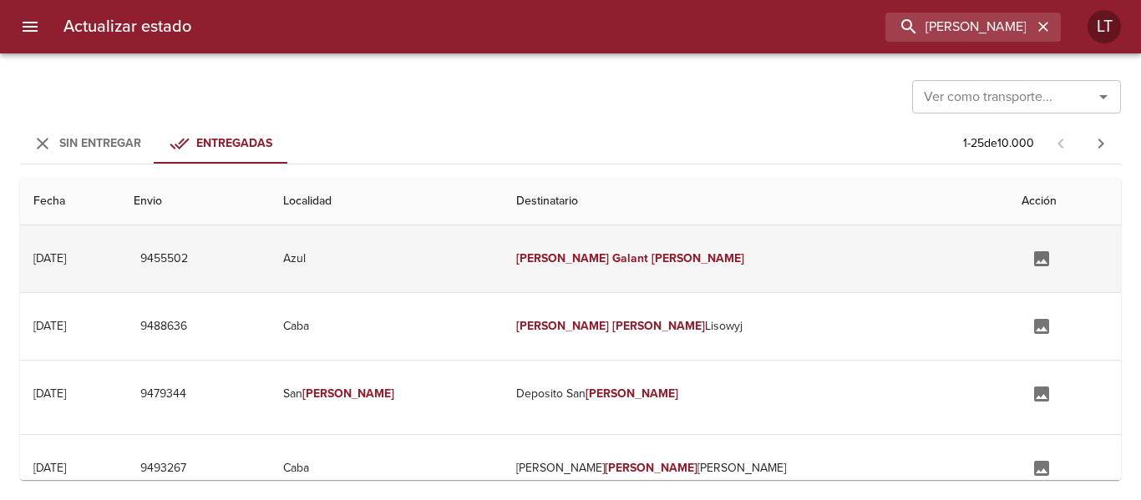
click at [504, 276] on td "Azul" at bounding box center [387, 259] width 234 height 67
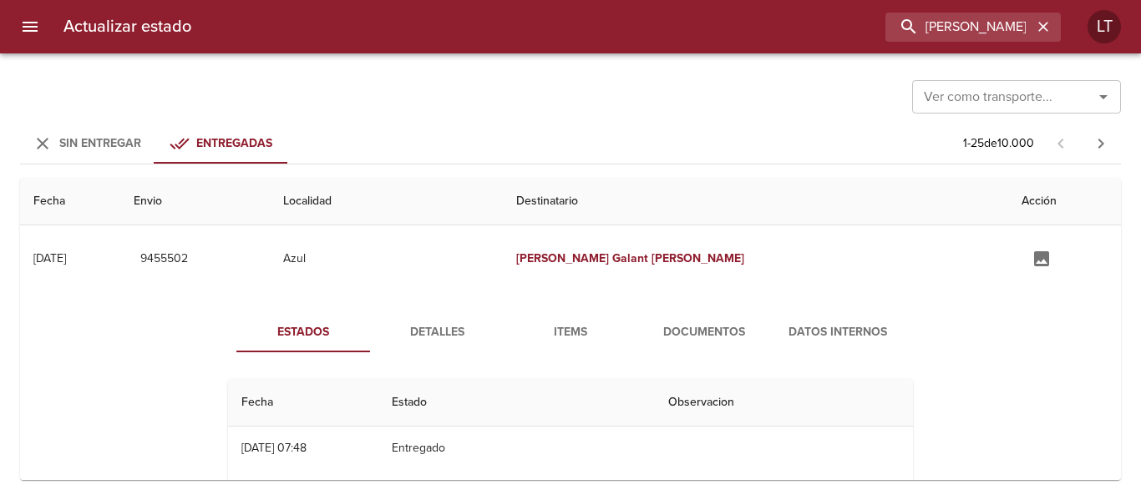
click at [702, 328] on span "Documentos" at bounding box center [704, 332] width 114 height 21
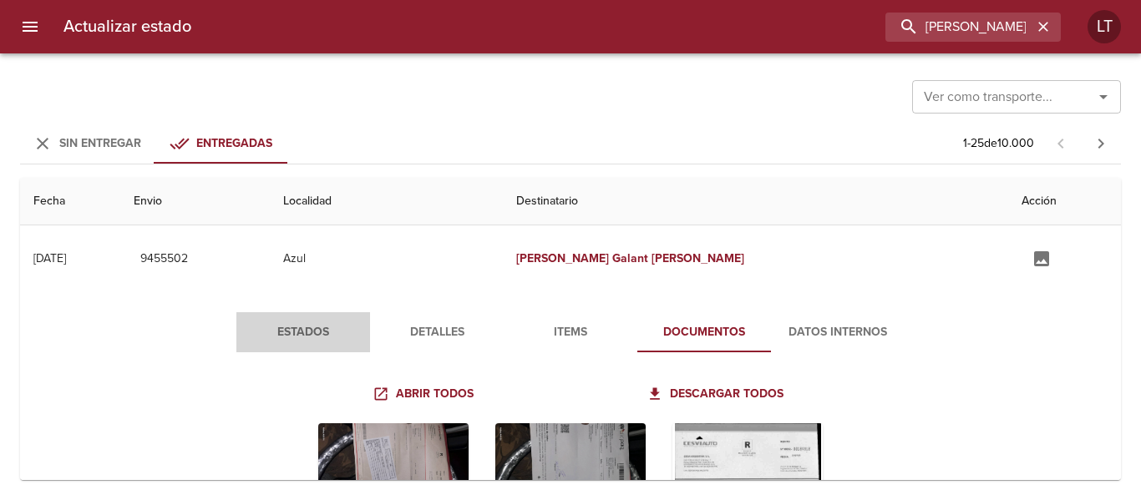
click at [307, 327] on span "Estados" at bounding box center [303, 332] width 114 height 21
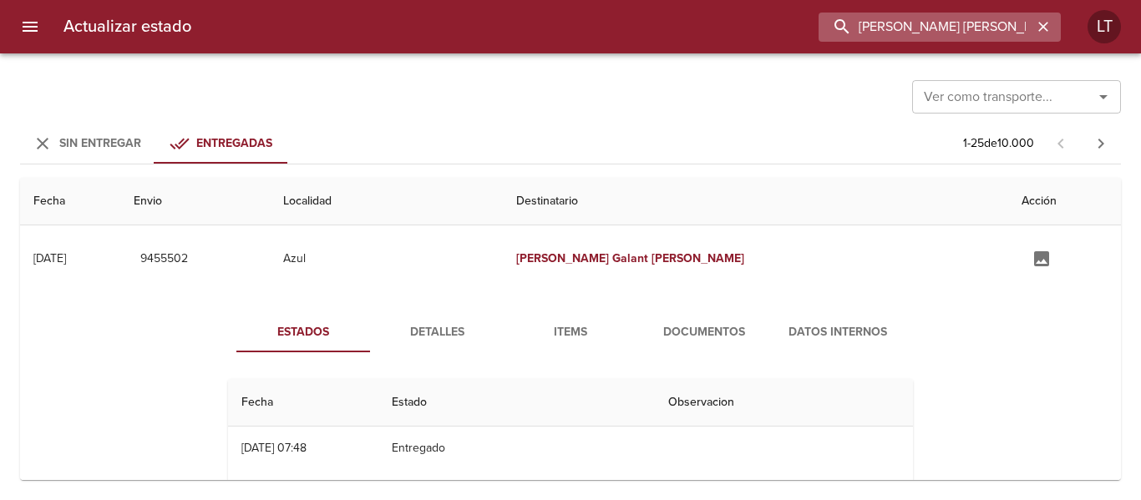
click at [940, 21] on input "[PERSON_NAME] [PERSON_NAME]" at bounding box center [926, 27] width 214 height 29
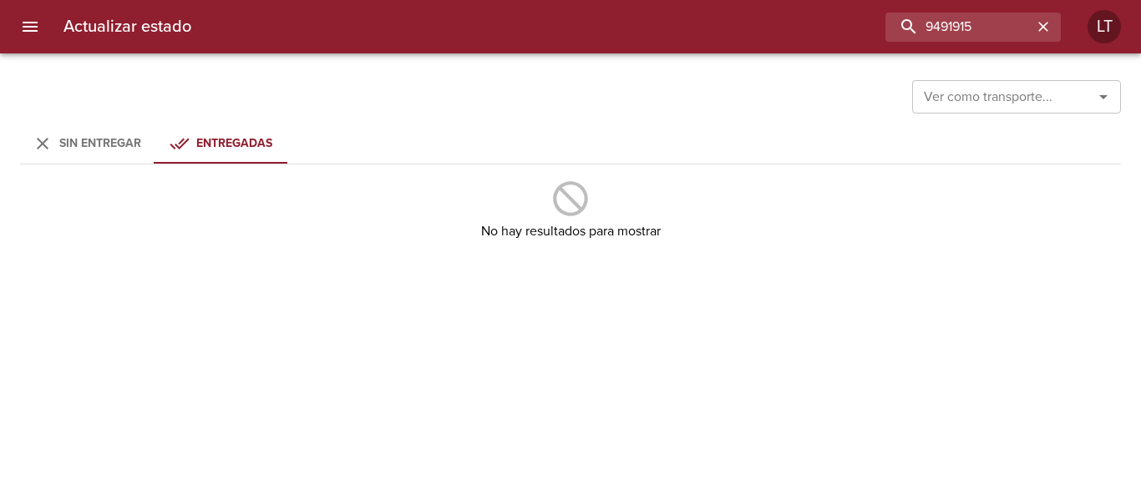
click at [42, 134] on icon "Tabs Envios" at bounding box center [43, 144] width 20 height 20
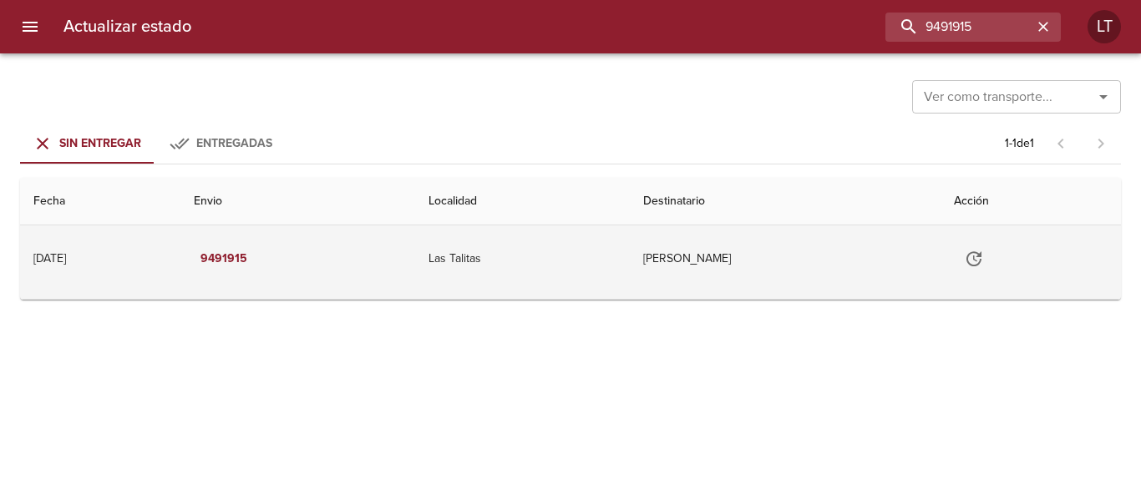
click at [533, 286] on td "Las Talitas" at bounding box center [522, 259] width 215 height 67
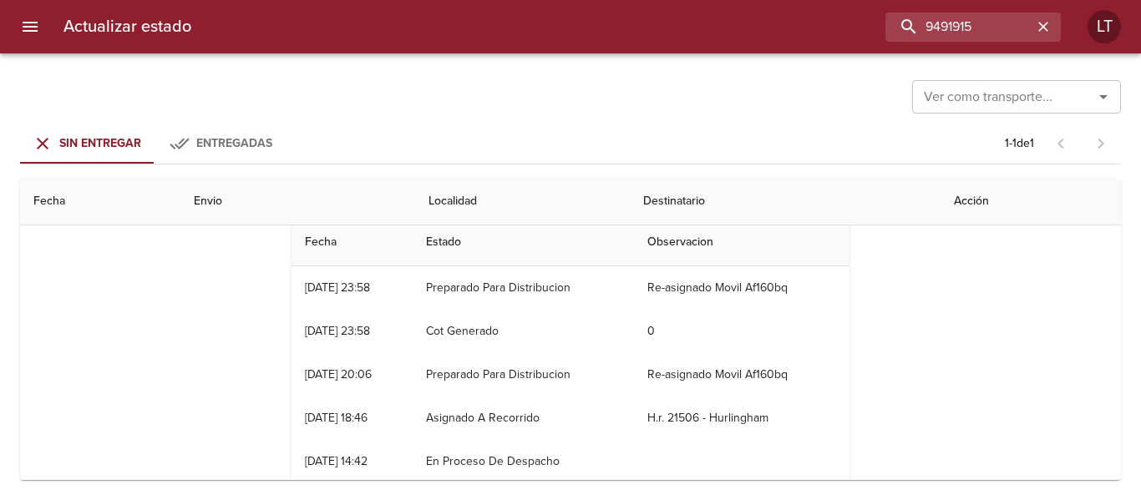
scroll to position [84, 0]
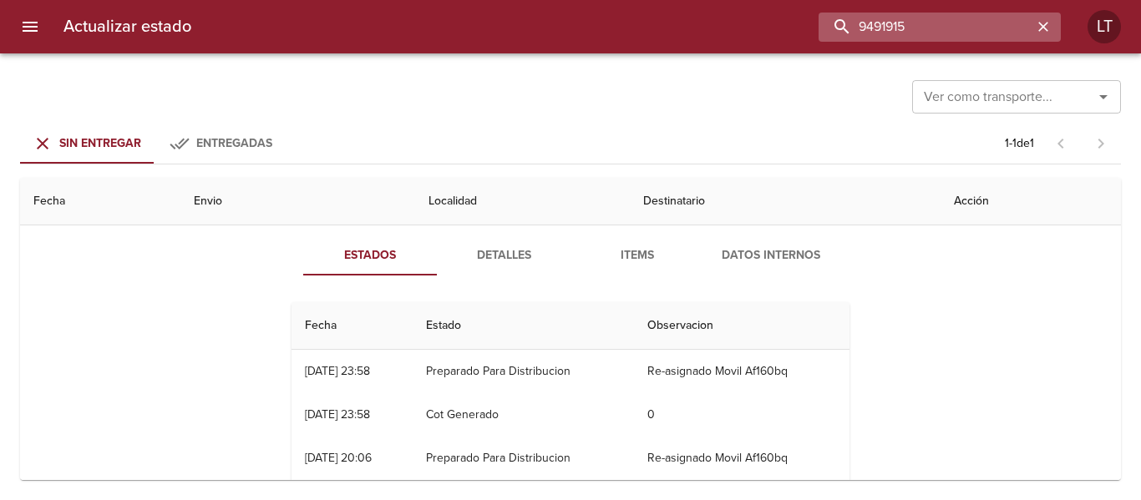
click at [972, 29] on input "9491915" at bounding box center [926, 27] width 214 height 29
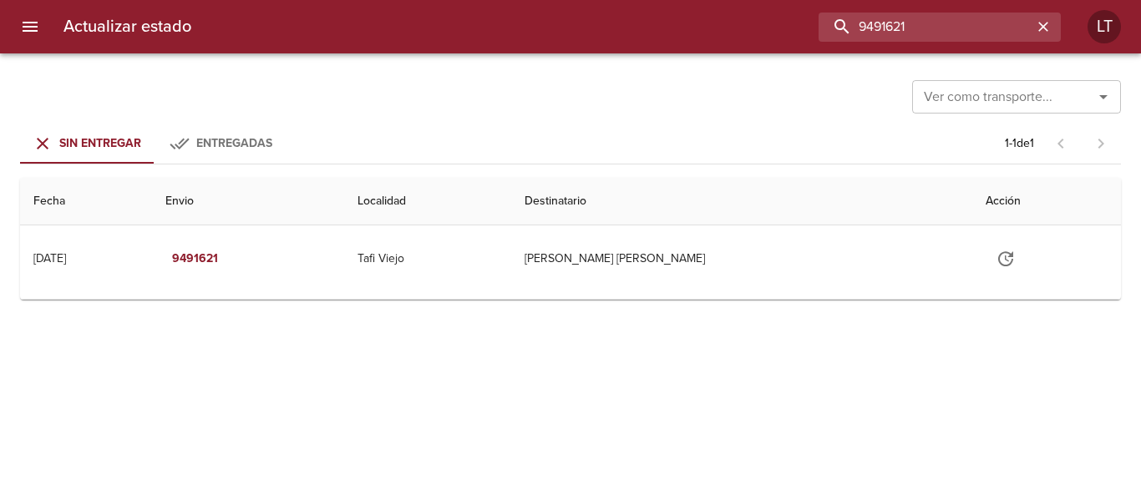
scroll to position [0, 0]
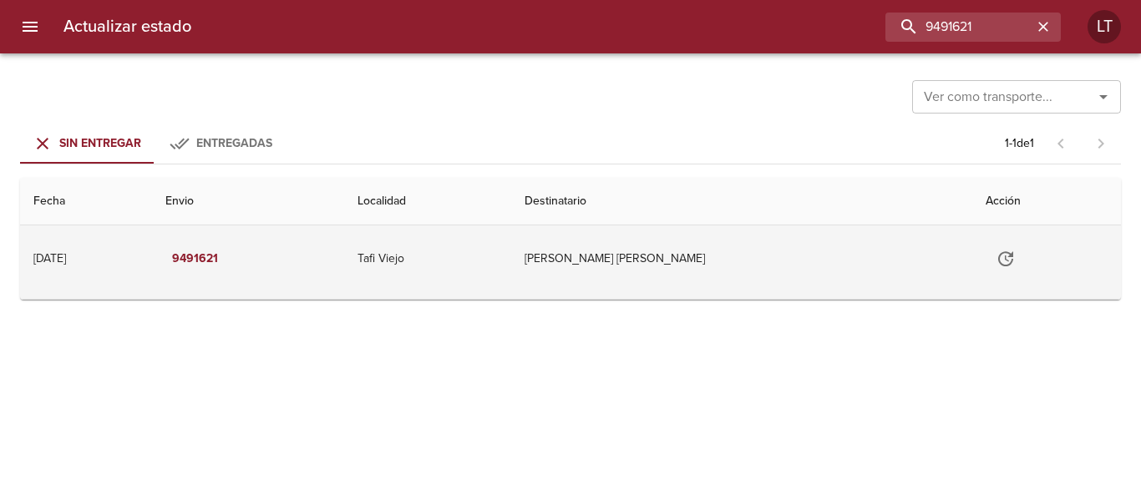
click at [497, 266] on td "Tafi Viejo" at bounding box center [428, 259] width 168 height 67
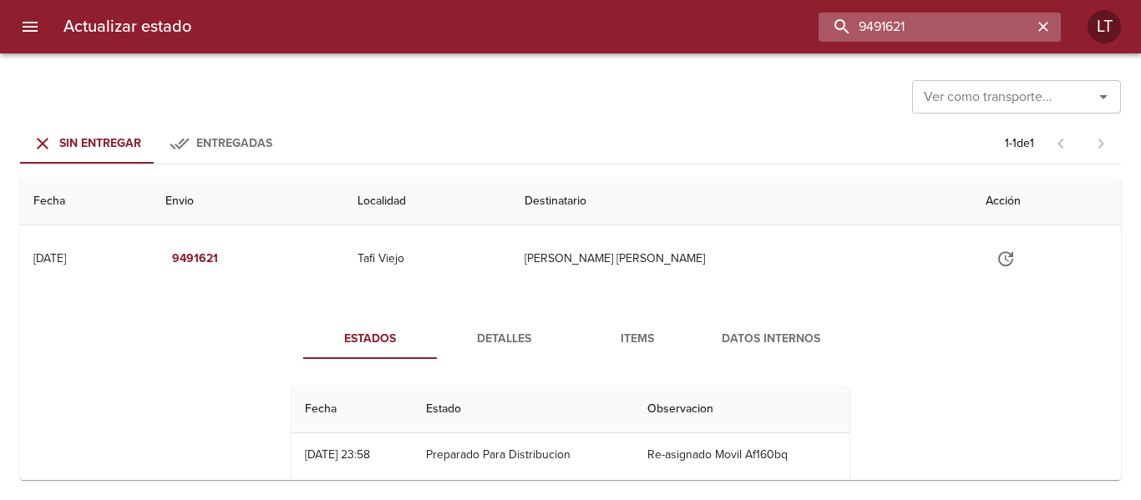
click at [930, 26] on input "9491621" at bounding box center [926, 27] width 214 height 29
paste input "[PERSON_NAME] [PERSON_NAME]"
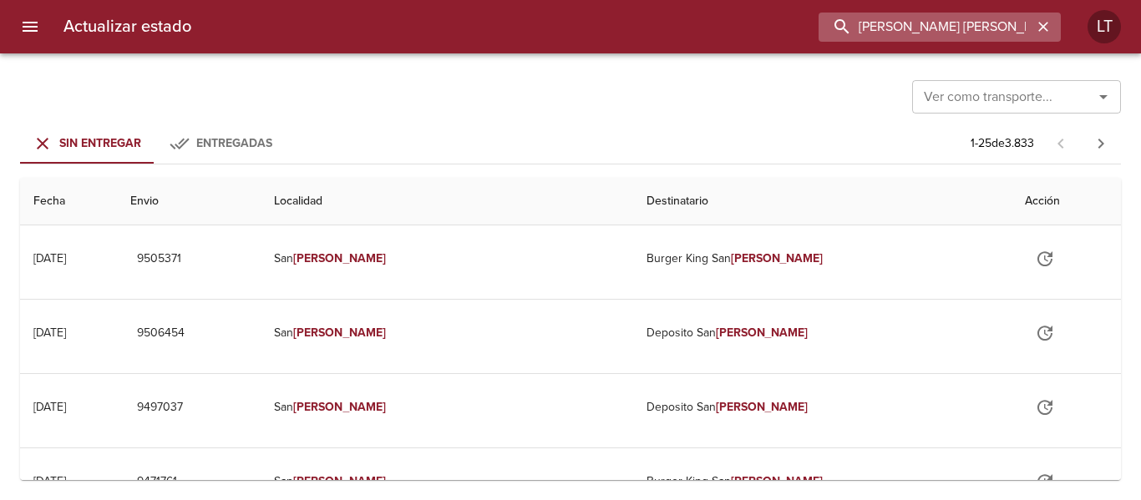
click at [1031, 38] on input "[PERSON_NAME] [PERSON_NAME]" at bounding box center [926, 27] width 214 height 29
click at [1027, 35] on input "[PERSON_NAME] [PERSON_NAME]" at bounding box center [926, 27] width 214 height 29
paste input "[PERSON_NAME]"
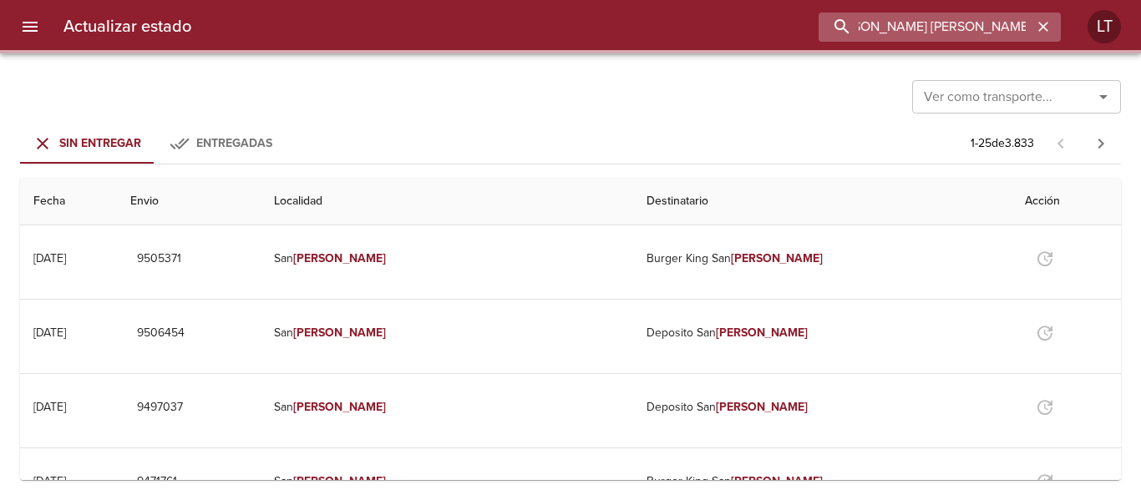
click at [1027, 35] on input "[PERSON_NAME] [PERSON_NAME] [PERSON_NAME]" at bounding box center [926, 27] width 214 height 29
paste input "buscar"
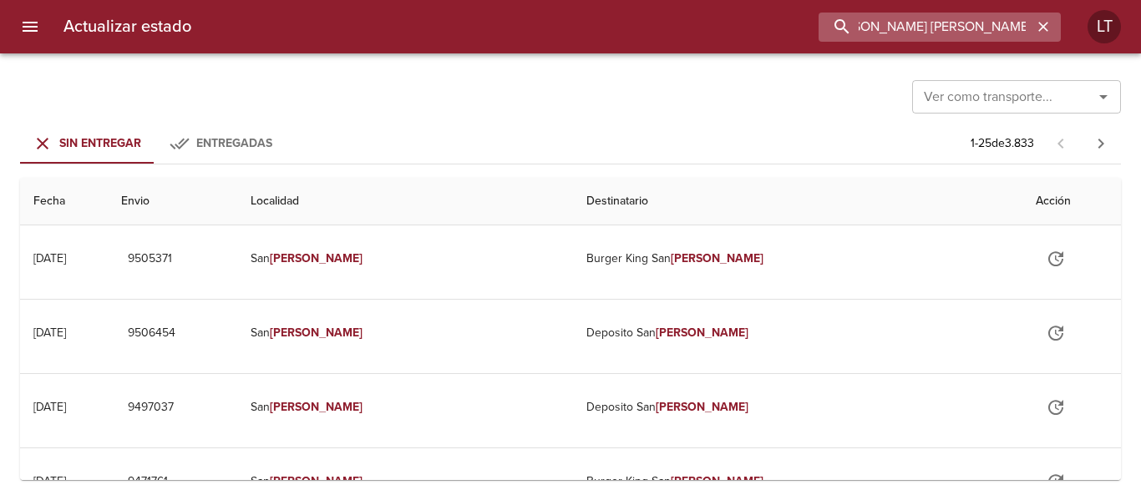
scroll to position [0, 0]
type input "[PERSON_NAME] [PERSON_NAME]"
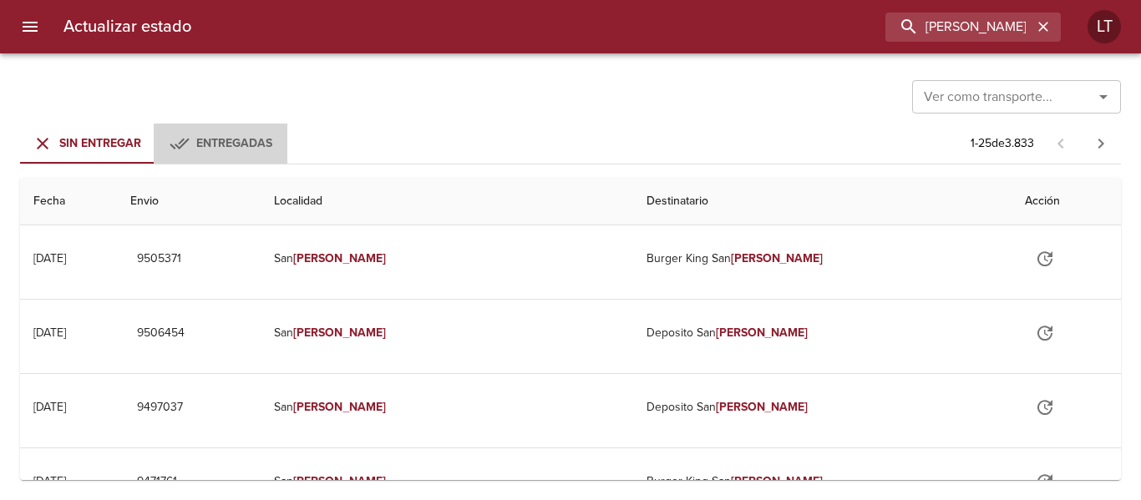
click at [195, 144] on div "Entregadas" at bounding box center [221, 144] width 103 height 21
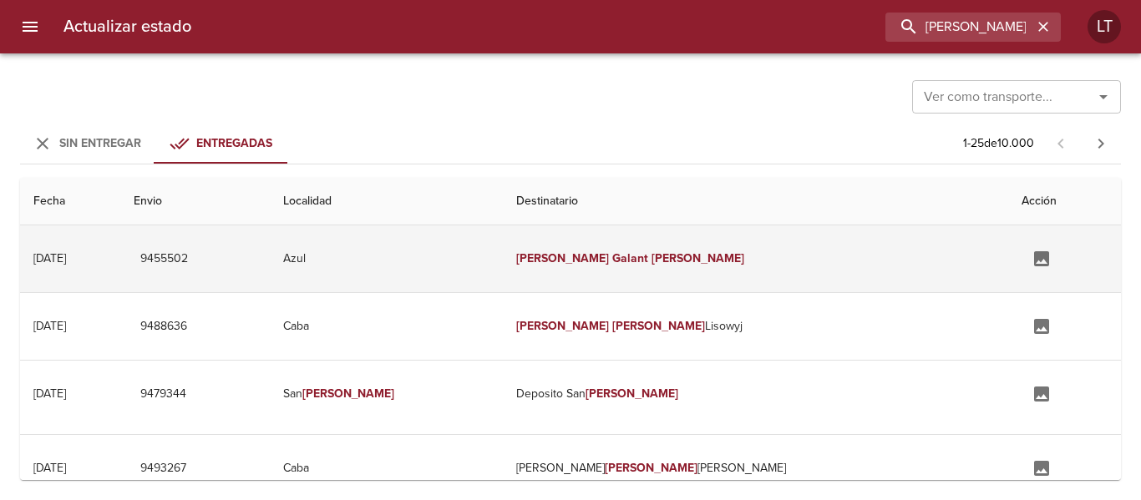
click at [270, 239] on td "9455502" at bounding box center [195, 259] width 150 height 67
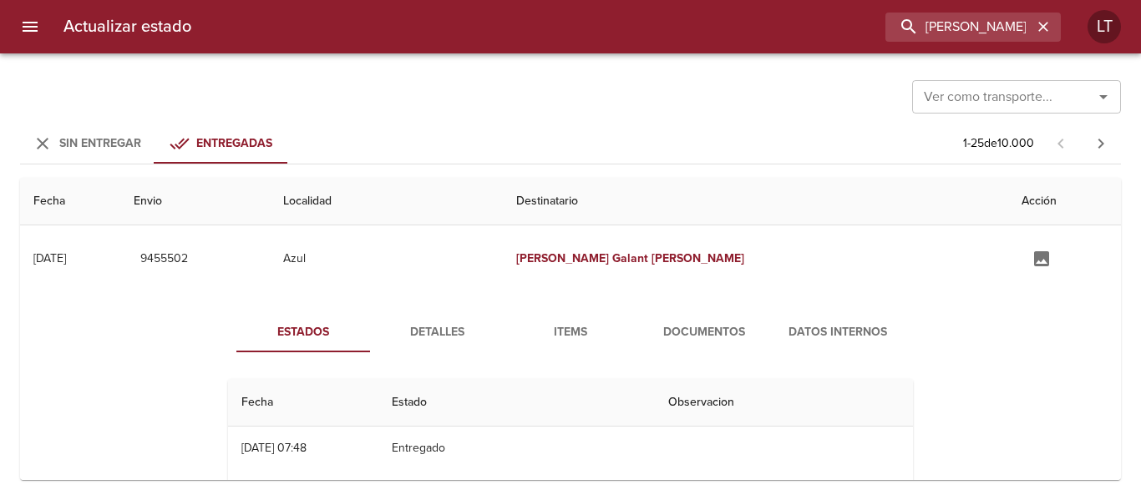
click at [434, 317] on button "Detalles" at bounding box center [437, 332] width 134 height 40
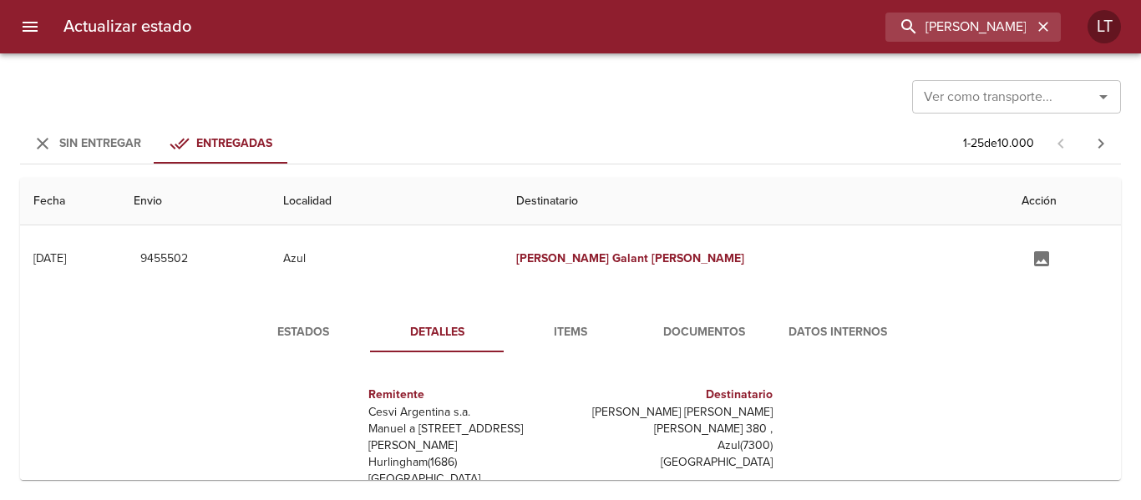
click at [711, 354] on div "Estados Detalles Items Documentos Datos Internos Remitente Cesvi Argentina s.a.…" at bounding box center [570, 506] width 735 height 388
click at [702, 339] on span "Documentos" at bounding box center [704, 332] width 114 height 21
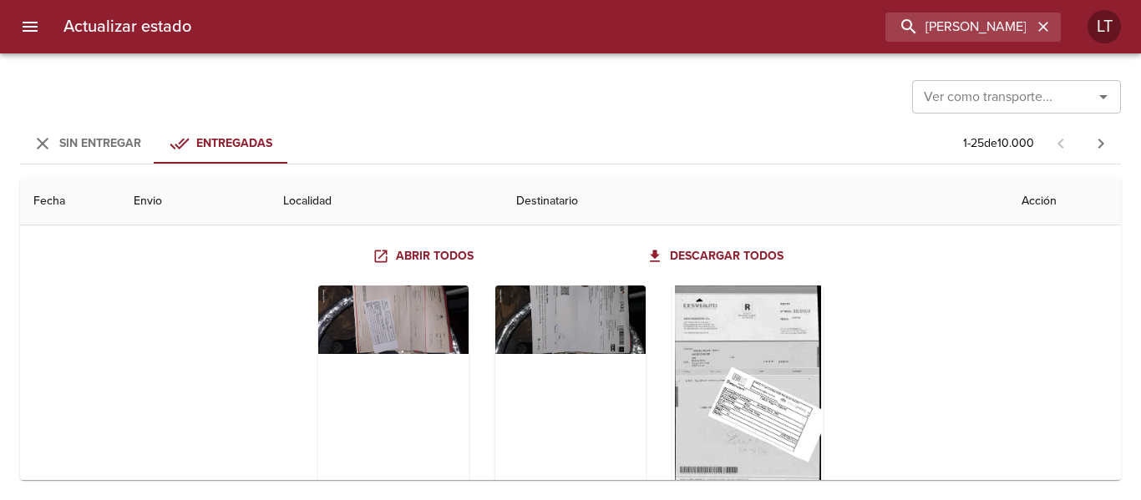
scroll to position [167, 0]
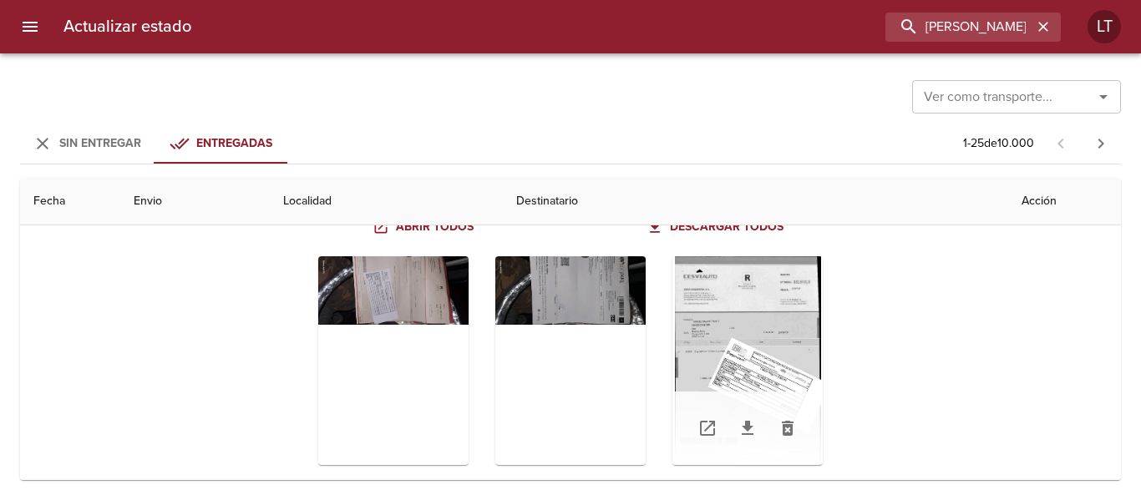
click at [781, 331] on div "Tabla de envíos del cliente" at bounding box center [747, 360] width 150 height 209
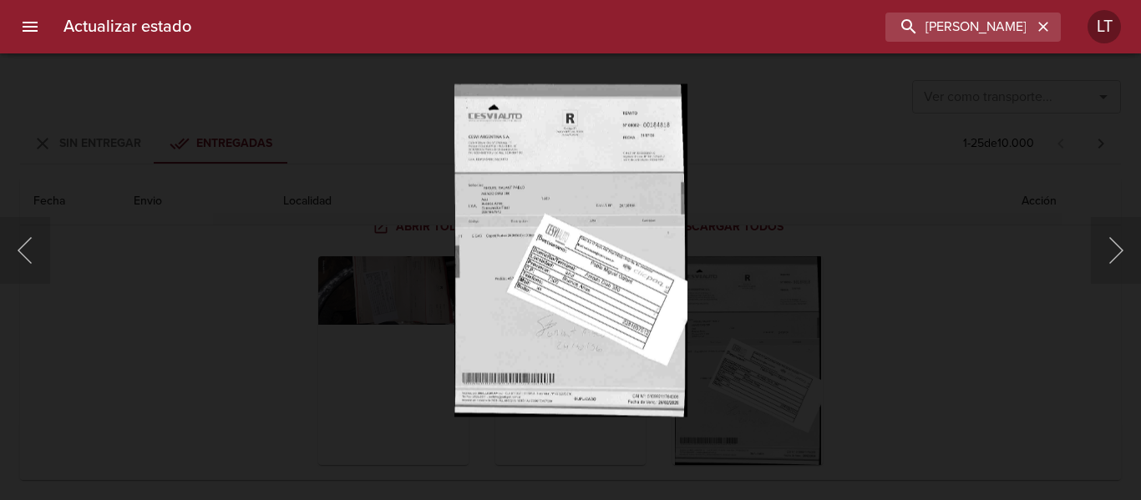
click at [978, 272] on div "Lightbox" at bounding box center [570, 250] width 1141 height 500
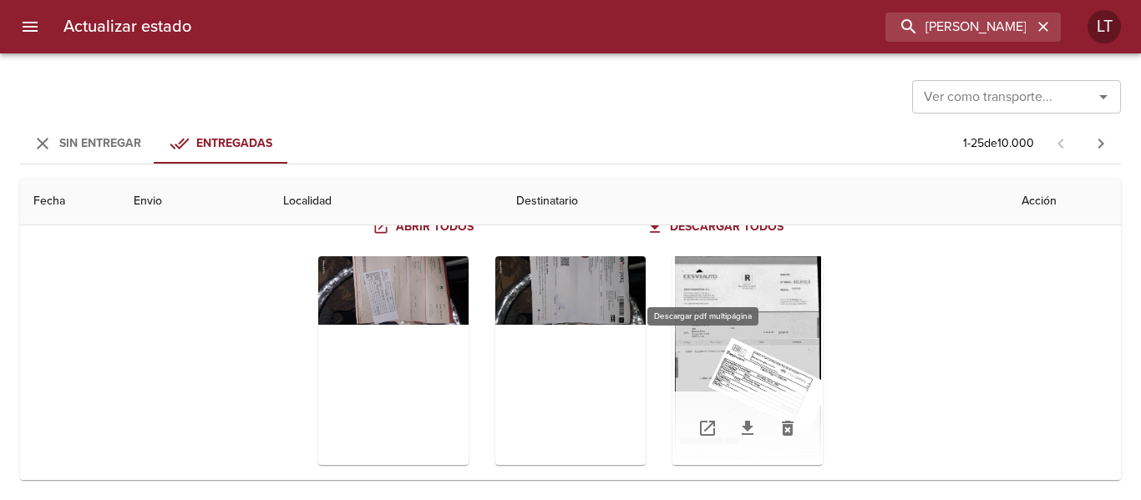
scroll to position [0, 0]
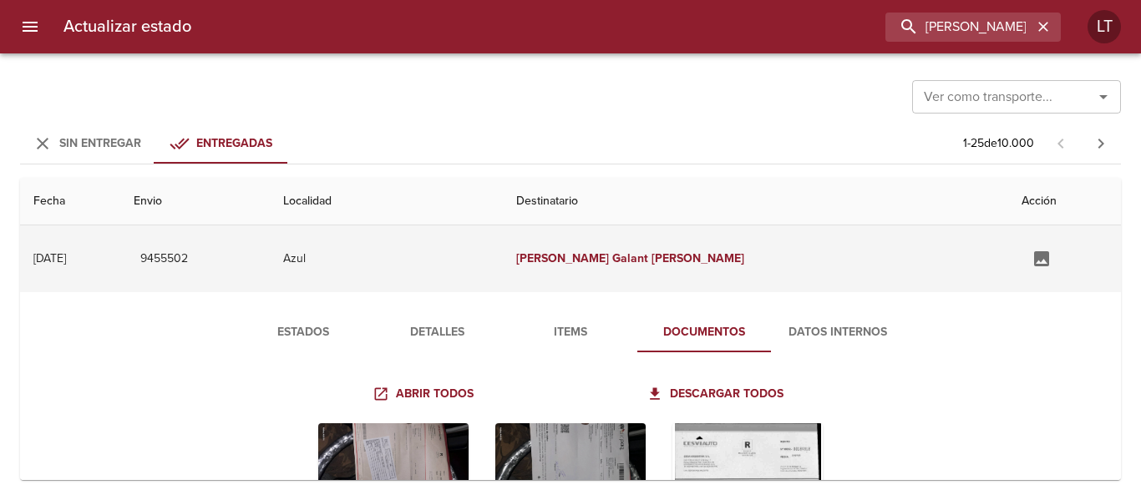
click at [833, 265] on td "[PERSON_NAME] [PERSON_NAME]" at bounding box center [755, 259] width 505 height 67
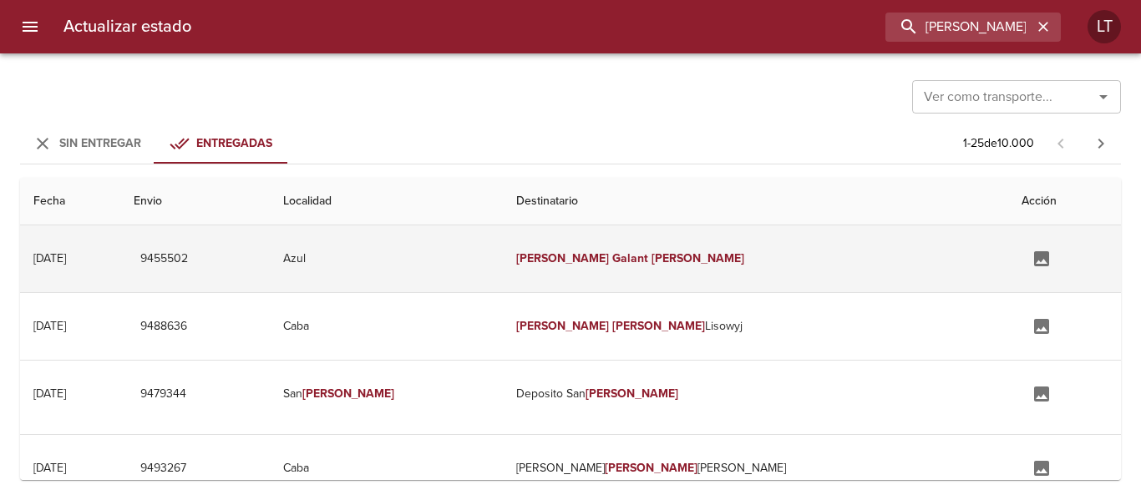
click at [504, 260] on td "Azul" at bounding box center [387, 259] width 234 height 67
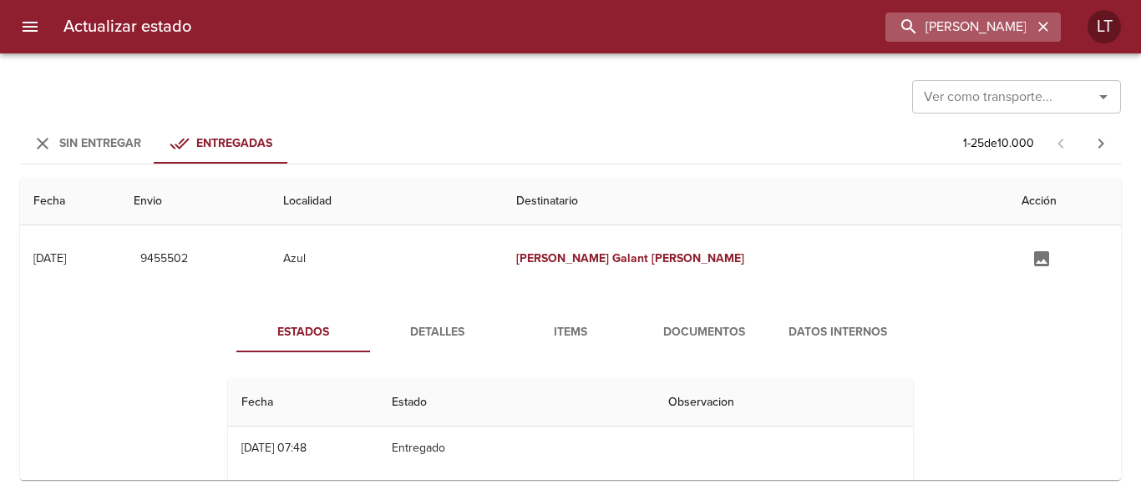
click at [1049, 26] on icon "button" at bounding box center [1043, 26] width 17 height 17
